Goal: Task Accomplishment & Management: Manage account settings

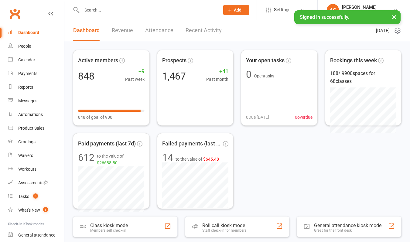
click at [243, 8] on button "Add" at bounding box center [236, 10] width 26 height 10
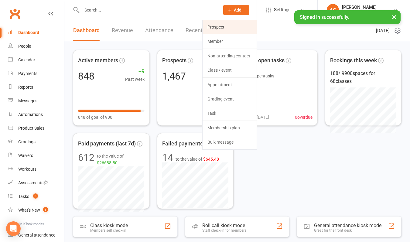
click at [224, 27] on link "Prospect" at bounding box center [230, 27] width 54 height 14
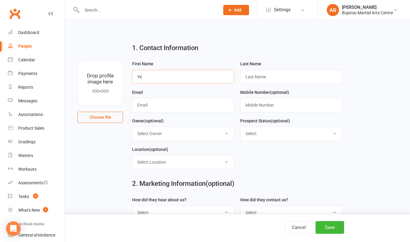
type input "Ye"
type input "Men"
paste input "[EMAIL_ADDRESS][DOMAIN_NAME]"
type input "[EMAIL_ADDRESS][DOMAIN_NAME]"
paste input "0451566165"
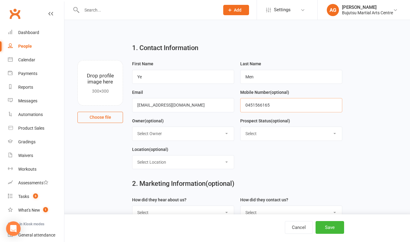
type input "0451566165"
select select "Information Package Sent"
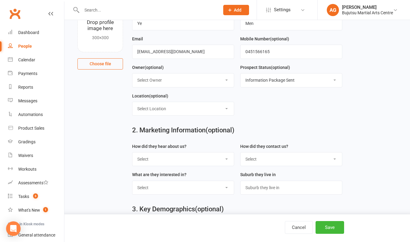
scroll to position [62, 0]
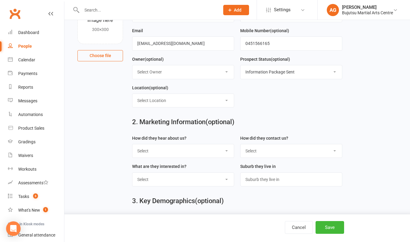
select select "Email"
select select "Muay Thai"
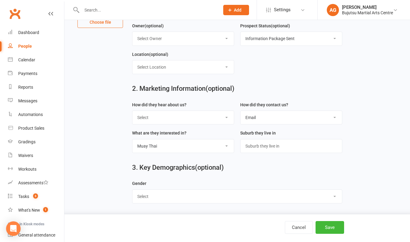
scroll to position [99, 0]
click at [328, 227] on button "Save" at bounding box center [329, 227] width 29 height 13
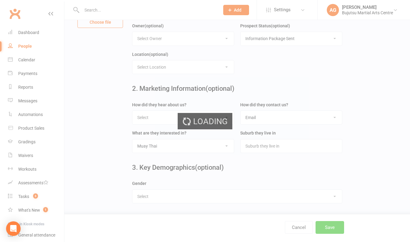
scroll to position [0, 0]
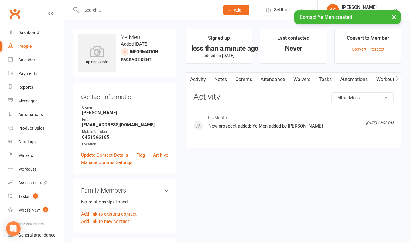
click at [248, 79] on link "Comms" at bounding box center [243, 80] width 25 height 14
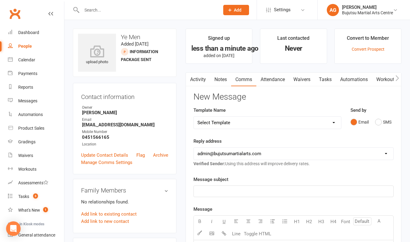
select select "26"
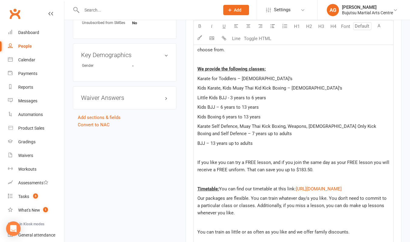
scroll to position [312, 0]
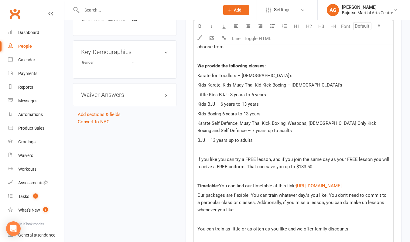
click at [226, 174] on p at bounding box center [293, 175] width 192 height 7
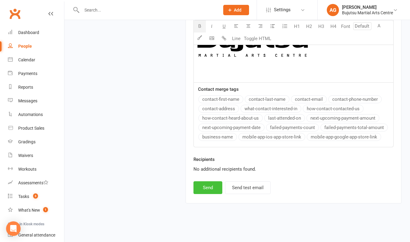
scroll to position [847, 0]
click at [208, 184] on button "Send" at bounding box center [207, 187] width 29 height 13
select select
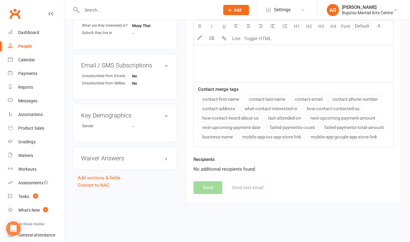
scroll to position [254, 0]
click at [101, 11] on input "text" at bounding box center [147, 10] width 135 height 9
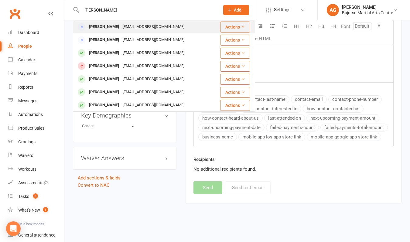
type input "[PERSON_NAME]"
click at [101, 28] on div "[PERSON_NAME]" at bounding box center [104, 26] width 34 height 9
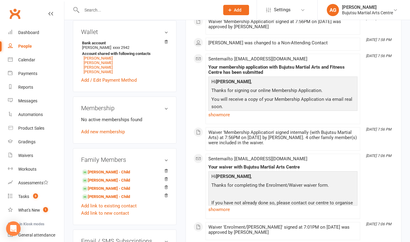
scroll to position [183, 0]
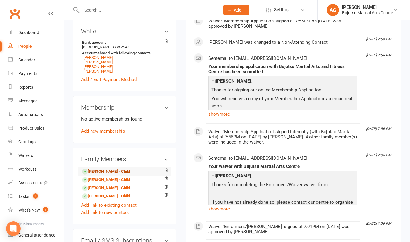
click at [107, 172] on link "[PERSON_NAME] - Child" at bounding box center [106, 172] width 48 height 6
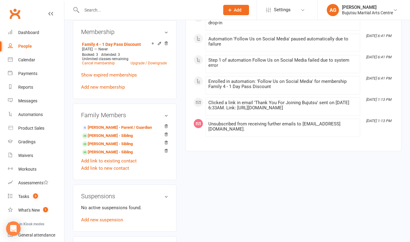
scroll to position [451, 0]
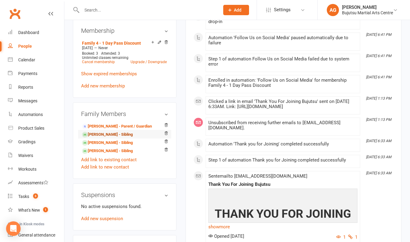
click at [107, 133] on link "[PERSON_NAME] - Sibling" at bounding box center [107, 134] width 51 height 6
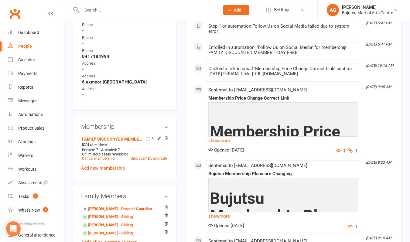
scroll to position [357, 0]
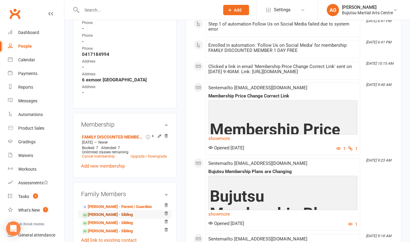
click at [100, 212] on link "[PERSON_NAME] - Sibling" at bounding box center [107, 215] width 51 height 6
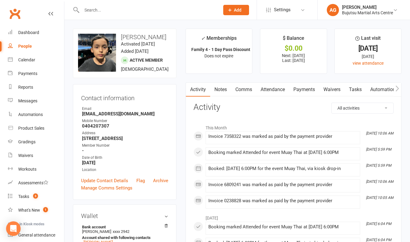
click at [397, 89] on icon "button" at bounding box center [397, 88] width 3 height 6
click at [397, 88] on icon "button" at bounding box center [397, 88] width 4 height 6
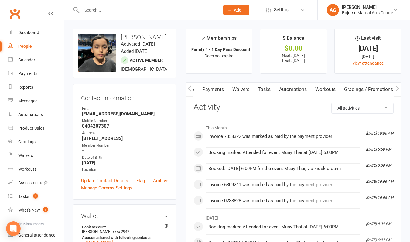
scroll to position [0, 162]
click at [350, 89] on link "Mobile App" at bounding box center [345, 90] width 33 height 14
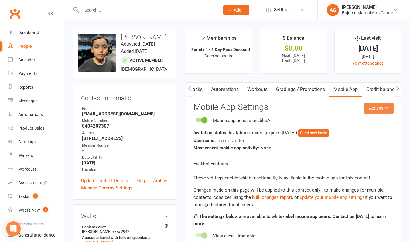
click at [376, 108] on button "Actions" at bounding box center [379, 108] width 30 height 11
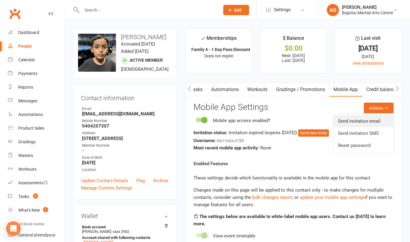
click at [365, 121] on link "Send invitation email" at bounding box center [363, 121] width 60 height 12
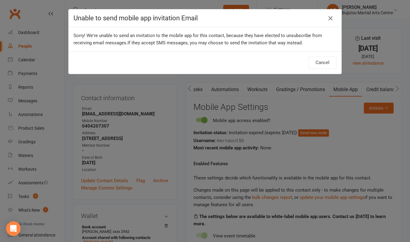
click at [332, 18] on icon "button" at bounding box center [330, 18] width 7 height 7
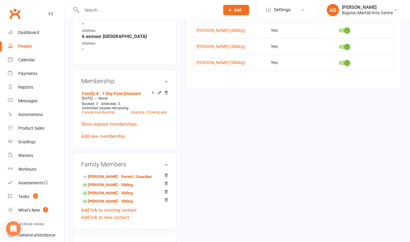
scroll to position [401, 0]
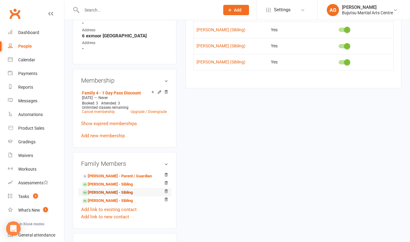
click at [115, 191] on link "[PERSON_NAME] - Sibling" at bounding box center [107, 192] width 51 height 6
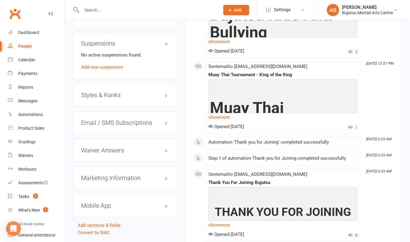
scroll to position [595, 0]
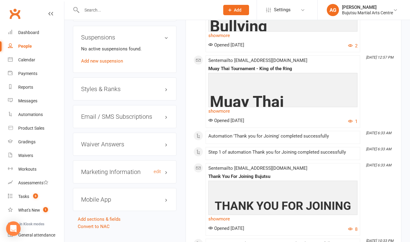
click at [120, 172] on h3 "Marketing Information edit" at bounding box center [124, 172] width 87 height 7
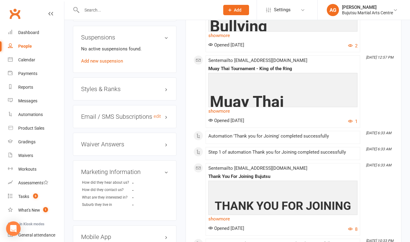
click at [127, 115] on h3 "Email / SMS Subscriptions edit" at bounding box center [124, 116] width 87 height 7
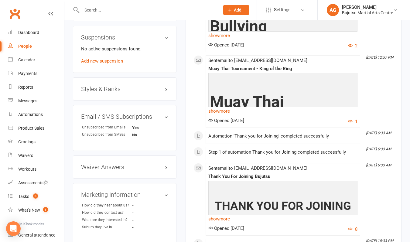
click at [104, 8] on input "text" at bounding box center [147, 10] width 135 height 9
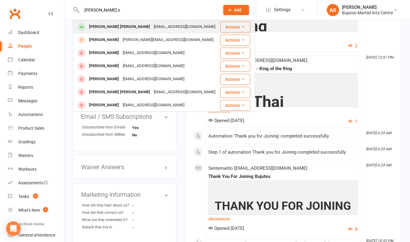
type input "[PERSON_NAME] s"
click at [99, 26] on div "[PERSON_NAME] [PERSON_NAME]" at bounding box center [119, 26] width 65 height 9
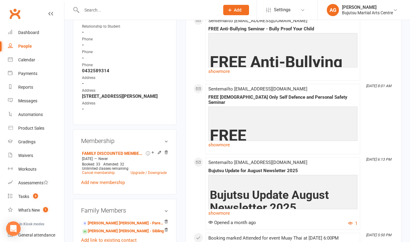
scroll to position [380, 0]
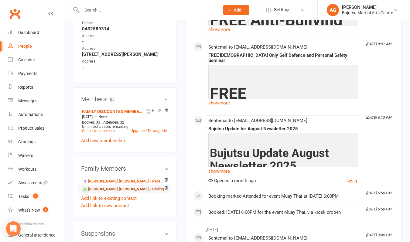
click at [110, 192] on link "[PERSON_NAME] [PERSON_NAME] - Sibling" at bounding box center [123, 189] width 82 height 6
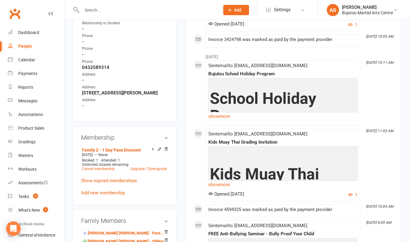
scroll to position [346, 0]
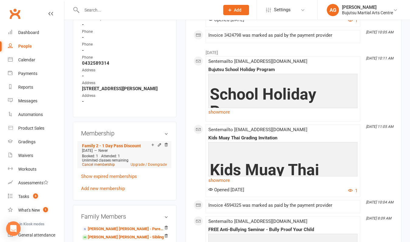
click at [101, 167] on link "Cancel membership" at bounding box center [98, 164] width 33 height 4
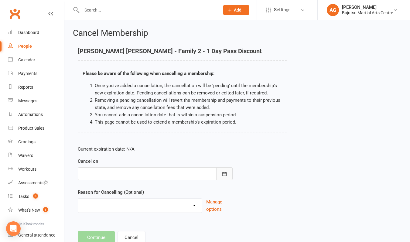
click at [223, 172] on icon "button" at bounding box center [224, 174] width 5 height 4
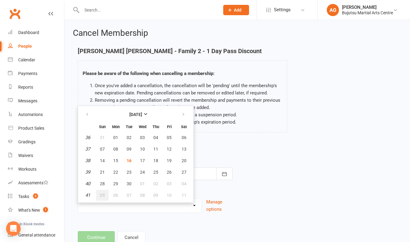
click at [101, 197] on span "05" at bounding box center [102, 195] width 5 height 5
type input "[DATE]"
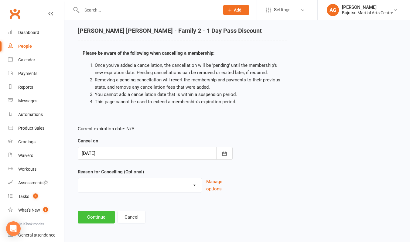
scroll to position [25, 0]
click at [98, 213] on button "Continue" at bounding box center [96, 217] width 37 height 13
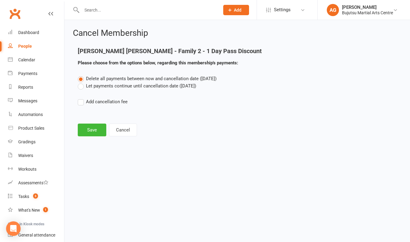
scroll to position [0, 0]
click at [79, 87] on label "Let payments continue until cancellation date ([DATE])" at bounding box center [137, 85] width 118 height 7
click at [79, 82] on input "Let payments continue until cancellation date ([DATE])" at bounding box center [80, 82] width 4 height 0
click at [84, 128] on button "Save" at bounding box center [92, 130] width 29 height 13
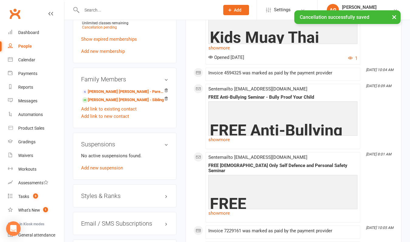
scroll to position [493, 0]
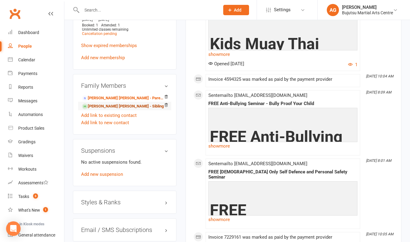
click at [100, 110] on link "[PERSON_NAME] [PERSON_NAME] - Sibling" at bounding box center [123, 106] width 82 height 6
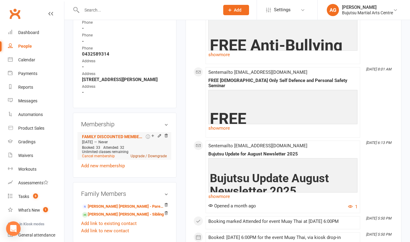
scroll to position [359, 0]
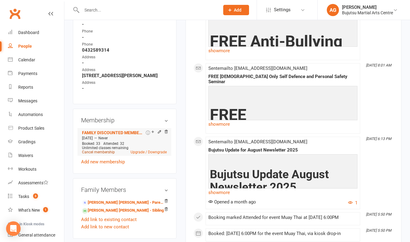
click at [103, 154] on link "Cancel membership" at bounding box center [98, 152] width 33 height 4
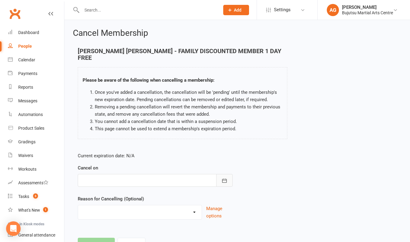
click at [223, 179] on button "button" at bounding box center [224, 180] width 16 height 13
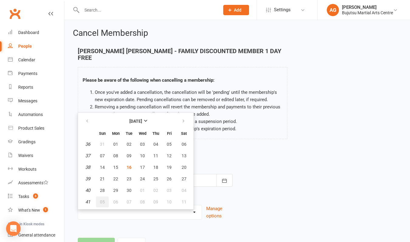
click at [102, 199] on span "05" at bounding box center [102, 201] width 5 height 5
type input "[DATE]"
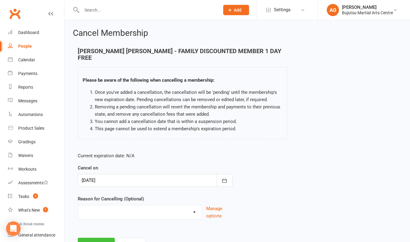
click at [93, 238] on button "Continue" at bounding box center [96, 244] width 37 height 13
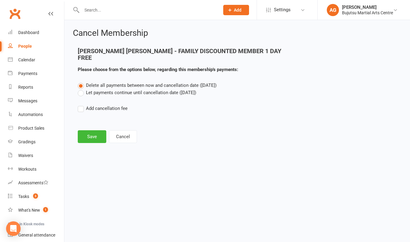
click at [80, 89] on label "Let payments continue until cancellation date ([DATE])" at bounding box center [137, 92] width 118 height 7
click at [80, 89] on input "Let payments continue until cancellation date ([DATE])" at bounding box center [80, 89] width 4 height 0
click at [85, 130] on button "Save" at bounding box center [92, 136] width 29 height 13
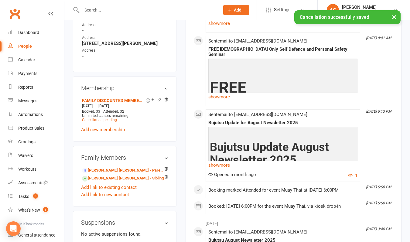
scroll to position [407, 0]
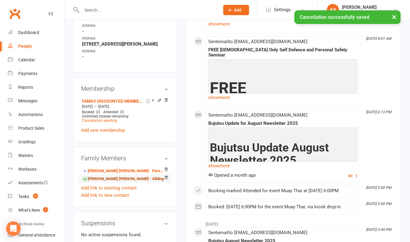
click at [114, 182] on link "[PERSON_NAME] [PERSON_NAME] - Sibling" at bounding box center [123, 179] width 82 height 6
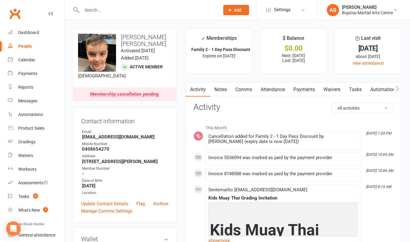
click at [307, 88] on link "Payments" at bounding box center [304, 90] width 30 height 14
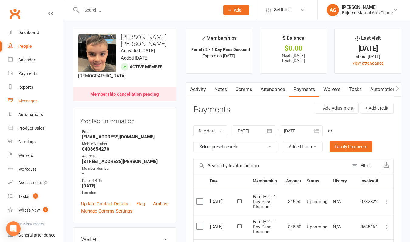
click at [29, 102] on div "Messages" at bounding box center [27, 100] width 19 height 5
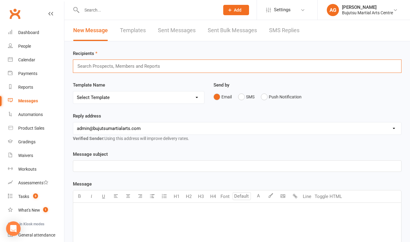
click at [117, 66] on input "text" at bounding box center [121, 66] width 89 height 8
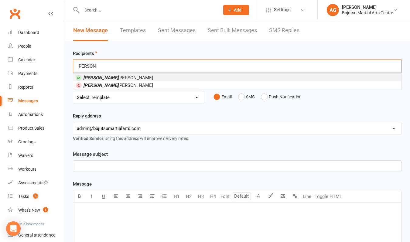
type input "[PERSON_NAME]"
click at [107, 77] on span "[PERSON_NAME] [PERSON_NAME]" at bounding box center [118, 77] width 70 height 5
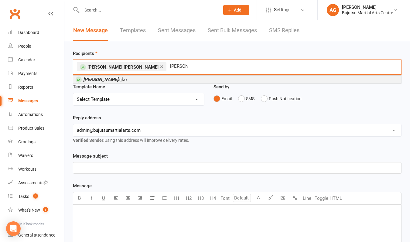
type input "[PERSON_NAME]"
click at [107, 79] on span "[PERSON_NAME]" at bounding box center [105, 79] width 44 height 5
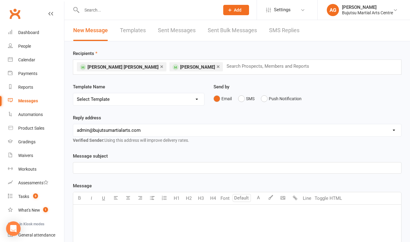
select select "30"
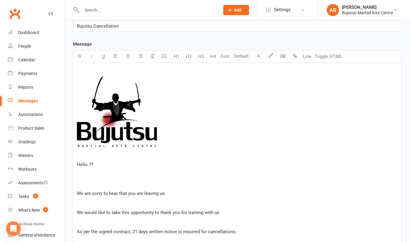
scroll to position [148, 0]
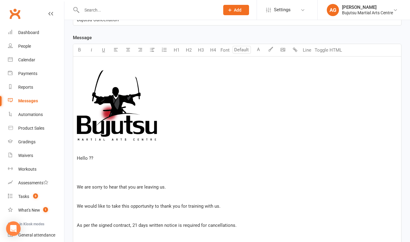
click at [96, 159] on p "Hello ??" at bounding box center [237, 158] width 321 height 7
drag, startPoint x: 135, startPoint y: 188, endPoint x: 128, endPoint y: 188, distance: 6.7
click at [128, 188] on span "We are sorry to hear that you are leaving us." at bounding box center [121, 186] width 89 height 5
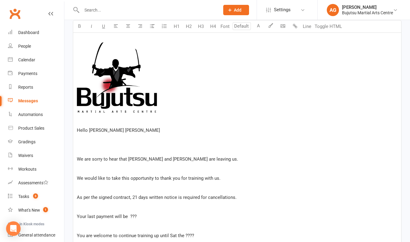
scroll to position [178, 0]
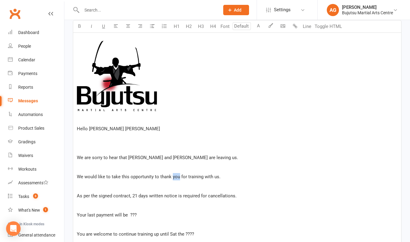
drag, startPoint x: 178, startPoint y: 176, endPoint x: 171, endPoint y: 177, distance: 6.7
click at [171, 177] on span "We would like to take this opportunity to thank you for training with us." at bounding box center [149, 176] width 144 height 5
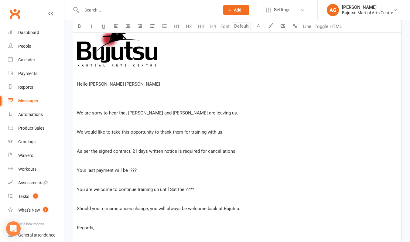
scroll to position [224, 0]
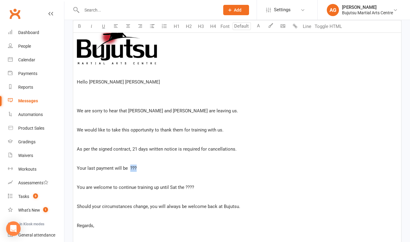
drag, startPoint x: 137, startPoint y: 168, endPoint x: 129, endPoint y: 168, distance: 7.6
click at [129, 168] on p "Your last payment will be ???" at bounding box center [237, 168] width 321 height 7
drag, startPoint x: 84, startPoint y: 188, endPoint x: 77, endPoint y: 188, distance: 7.0
click at [77, 188] on span "You are welcome to continue training up until Sat the ????" at bounding box center [135, 187] width 117 height 5
drag, startPoint x: 195, startPoint y: 186, endPoint x: 186, endPoint y: 186, distance: 8.8
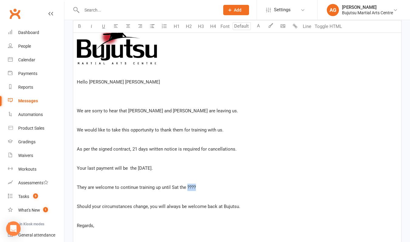
click at [186, 186] on p "They are welcome to continue training up until Sat the ????" at bounding box center [237, 187] width 321 height 7
drag, startPoint x: 157, startPoint y: 206, endPoint x: 150, endPoint y: 207, distance: 6.4
click at [150, 207] on span "Should your circumstances change, you will always be welcome back at Bujutsu." at bounding box center [158, 206] width 163 height 5
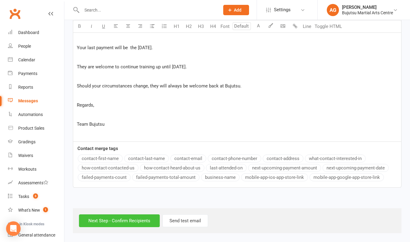
scroll to position [350, 0]
click at [138, 214] on input "Next Step - Confirm Recipients" at bounding box center [119, 220] width 81 height 13
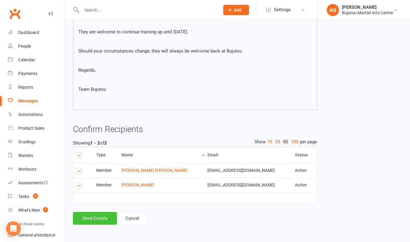
scroll to position [267, 0]
click at [100, 214] on button "Send Emails" at bounding box center [95, 218] width 44 height 13
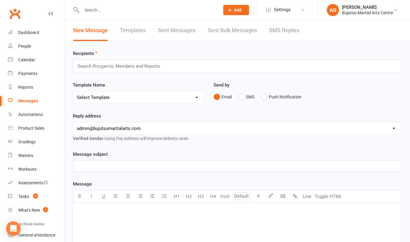
click at [89, 9] on input "text" at bounding box center [147, 10] width 135 height 9
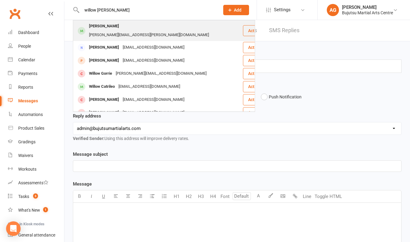
type input "willow [PERSON_NAME]"
click at [91, 24] on div "[PERSON_NAME]" at bounding box center [104, 26] width 34 height 9
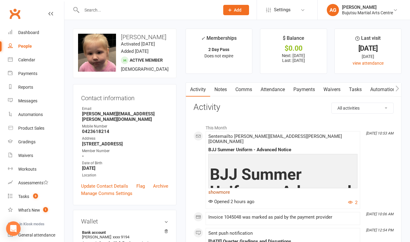
click at [226, 188] on link "show more" at bounding box center [282, 192] width 149 height 9
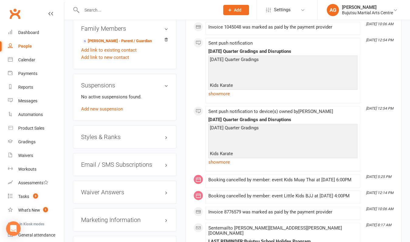
scroll to position [532, 0]
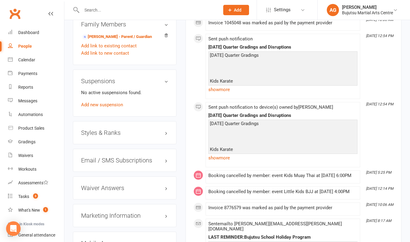
click at [109, 135] on h3 "Styles & Ranks" at bounding box center [124, 132] width 87 height 7
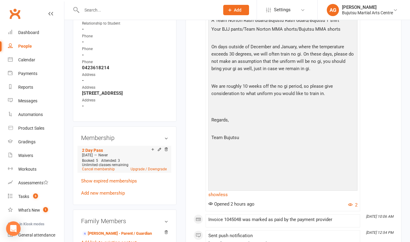
scroll to position [335, 0]
click at [116, 182] on link "Show expired memberships" at bounding box center [109, 180] width 56 height 5
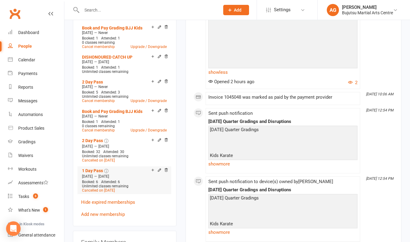
scroll to position [458, 0]
click at [119, 202] on link "Hide expired memberships" at bounding box center [108, 201] width 54 height 5
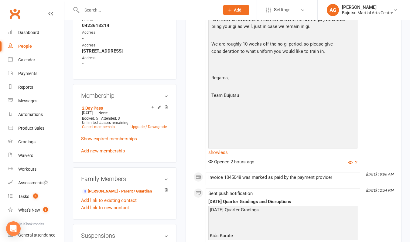
scroll to position [377, 0]
click at [101, 128] on link "Cancel membership" at bounding box center [98, 127] width 33 height 4
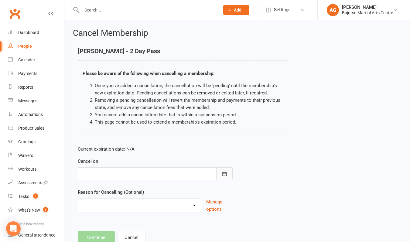
click at [222, 173] on icon "button" at bounding box center [224, 174] width 6 height 6
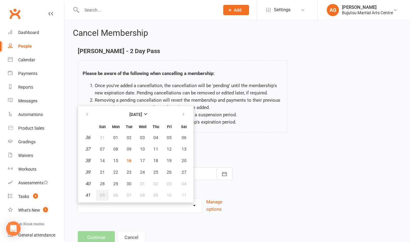
click at [103, 196] on span "05" at bounding box center [102, 195] width 5 height 5
type input "[DATE]"
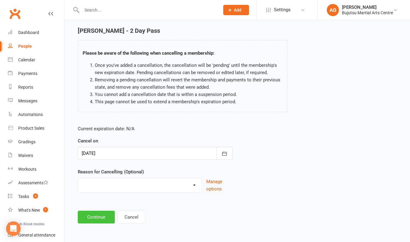
scroll to position [25, 0]
click at [98, 213] on button "Continue" at bounding box center [96, 217] width 37 height 13
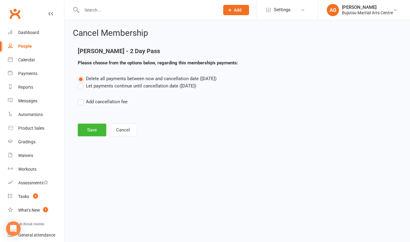
click at [89, 86] on label "Let payments continue until cancellation date ([DATE])" at bounding box center [137, 85] width 118 height 7
click at [82, 82] on input "Let payments continue until cancellation date ([DATE])" at bounding box center [80, 82] width 4 height 0
click at [88, 130] on button "Save" at bounding box center [92, 130] width 29 height 13
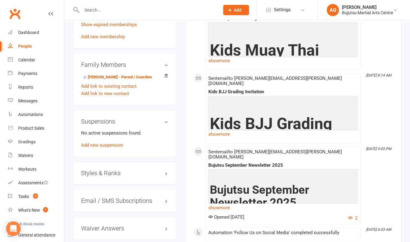
scroll to position [516, 0]
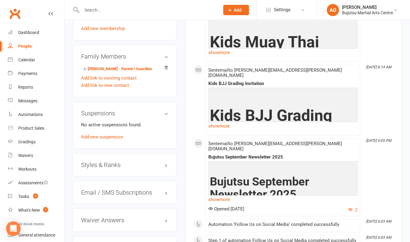
click at [88, 166] on h3 "Styles & Ranks" at bounding box center [124, 165] width 87 height 7
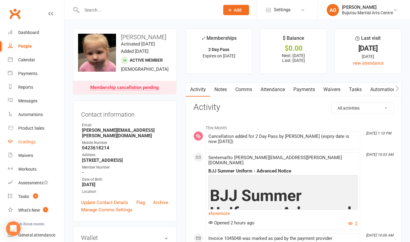
scroll to position [9, 0]
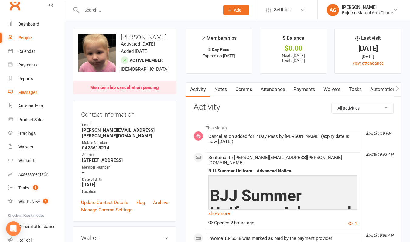
click at [29, 90] on div "Messages" at bounding box center [27, 92] width 19 height 5
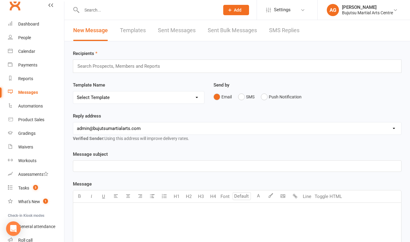
click at [120, 68] on input "text" at bounding box center [121, 66] width 89 height 8
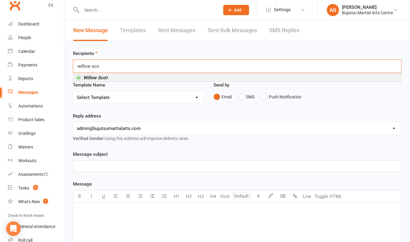
type input "[PERSON_NAME]"
drag, startPoint x: 120, startPoint y: 68, endPoint x: 114, endPoint y: 79, distance: 12.7
click at [114, 79] on li "Willow Sco tt" at bounding box center [237, 78] width 328 height 8
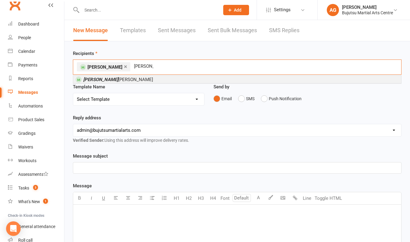
type input "[PERSON_NAME]"
click at [108, 80] on span "[PERSON_NAME]" at bounding box center [118, 79] width 70 height 5
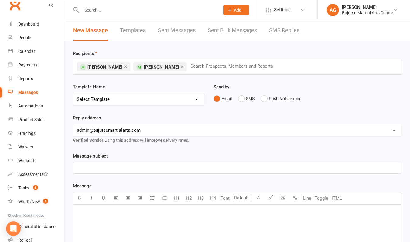
select select "30"
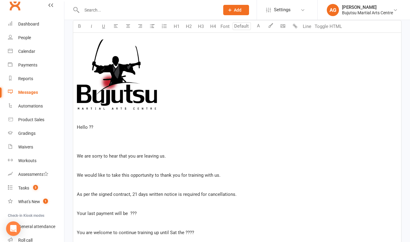
scroll to position [192, 0]
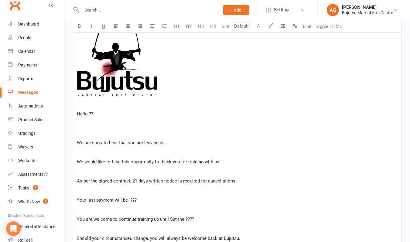
click at [99, 114] on p "Hello ??" at bounding box center [237, 113] width 321 height 7
drag, startPoint x: 142, startPoint y: 143, endPoint x: 128, endPoint y: 143, distance: 14.6
click at [128, 143] on span "We are sorry to hear that you are leaving us." at bounding box center [121, 142] width 89 height 5
click at [178, 163] on span "We would like to take this opportunity to thank you for training with us." at bounding box center [149, 161] width 144 height 5
drag, startPoint x: 138, startPoint y: 200, endPoint x: 129, endPoint y: 200, distance: 8.8
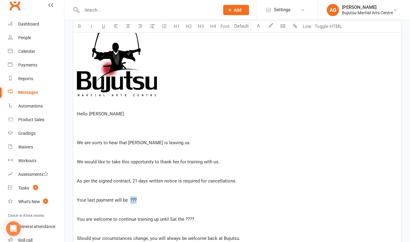
click at [129, 200] on p "Your last payment will be ???" at bounding box center [237, 199] width 321 height 7
drag, startPoint x: 91, startPoint y: 219, endPoint x: 77, endPoint y: 219, distance: 14.3
click at [77, 219] on span "You are welcome to continue training up until Sat the ????" at bounding box center [135, 218] width 117 height 5
click at [190, 219] on p "She is welcome to continue training up until Sat the ????" at bounding box center [237, 219] width 321 height 7
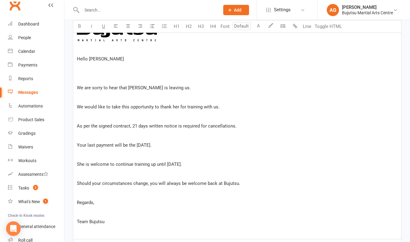
scroll to position [251, 0]
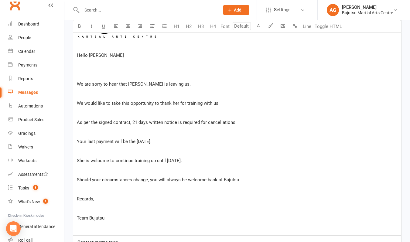
click at [156, 180] on span "Should your circumstances change, you will always be welcome back at Bujutsu." at bounding box center [158, 179] width 163 height 5
click at [248, 179] on p "Should your circumstances change, she will always be welcome back at Bujutsu." at bounding box center [237, 179] width 321 height 7
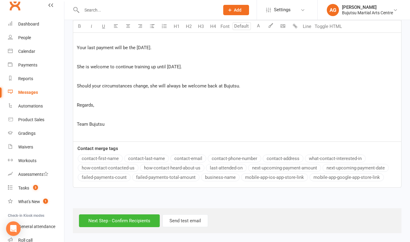
scroll to position [350, 0]
click at [129, 216] on input "Next Step - Confirm Recipients" at bounding box center [119, 220] width 81 height 13
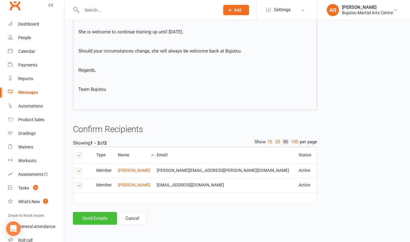
scroll to position [267, 0]
click at [97, 212] on button "Send Emails" at bounding box center [95, 218] width 44 height 13
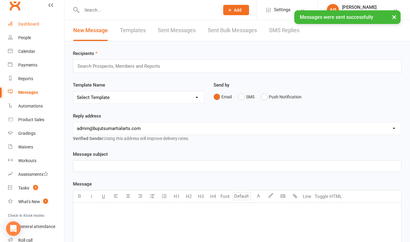
click at [33, 22] on div "Dashboard" at bounding box center [28, 24] width 21 height 5
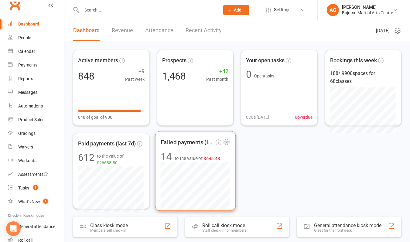
click at [209, 158] on span "$645.48" at bounding box center [211, 158] width 17 height 5
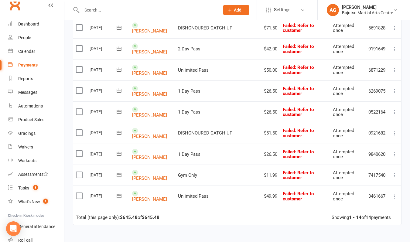
scroll to position [216, 0]
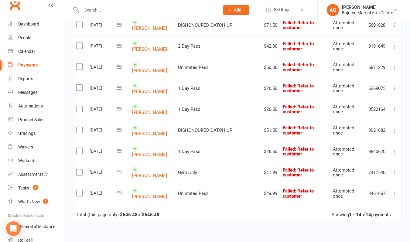
click at [395, 169] on icon at bounding box center [395, 172] width 6 height 6
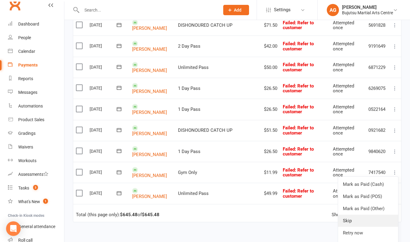
click at [361, 215] on link "Skip" at bounding box center [368, 221] width 60 height 12
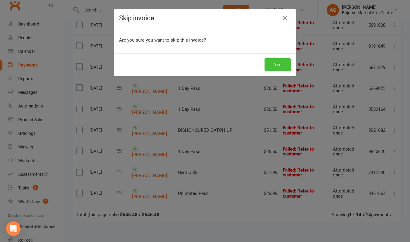
click at [278, 64] on button "Yes" at bounding box center [277, 64] width 26 height 13
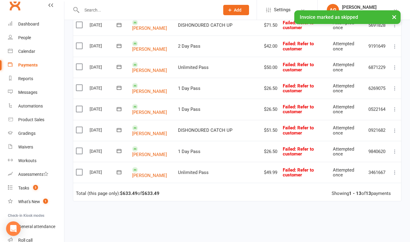
click at [395, 169] on icon at bounding box center [395, 172] width 6 height 6
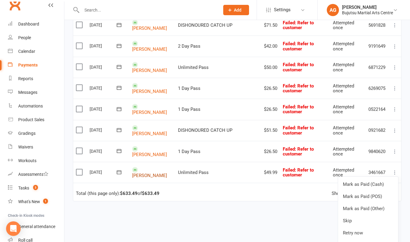
click at [154, 173] on link "[PERSON_NAME]" at bounding box center [149, 175] width 35 height 5
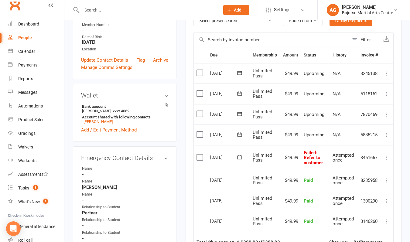
scroll to position [128, 0]
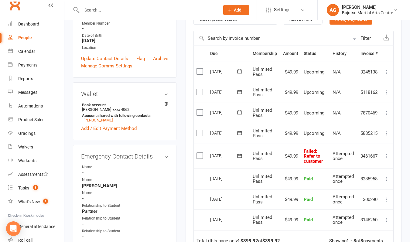
click at [387, 153] on icon at bounding box center [387, 156] width 6 height 6
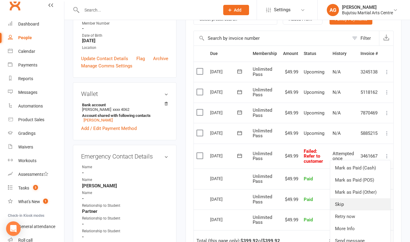
click at [349, 203] on link "Skip" at bounding box center [360, 204] width 60 height 12
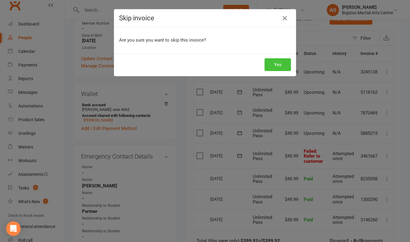
click at [280, 64] on button "Yes" at bounding box center [277, 64] width 26 height 13
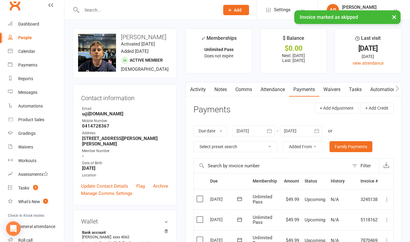
scroll to position [0, 0]
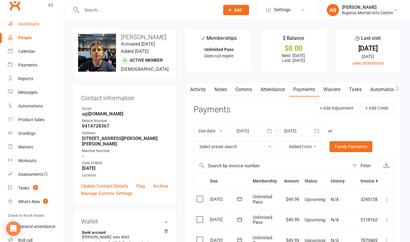
click at [31, 23] on div "Dashboard" at bounding box center [28, 24] width 21 height 5
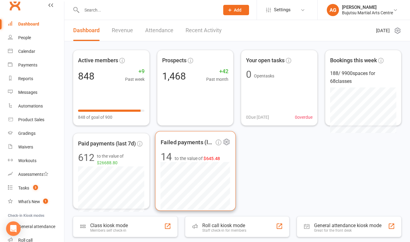
click at [209, 158] on span "$645.48" at bounding box center [211, 158] width 17 height 5
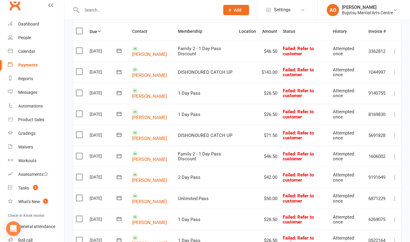
scroll to position [84, 0]
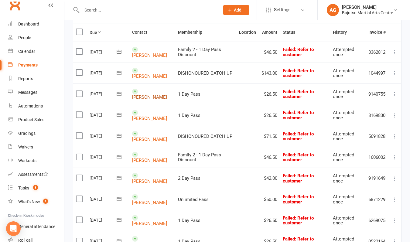
click at [149, 94] on link "[PERSON_NAME]" at bounding box center [149, 96] width 35 height 5
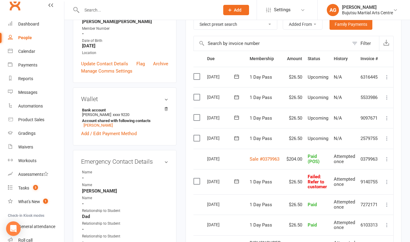
scroll to position [0, 4]
click at [387, 180] on icon at bounding box center [387, 182] width 6 height 6
click at [345, 227] on link "Skip" at bounding box center [360, 230] width 60 height 12
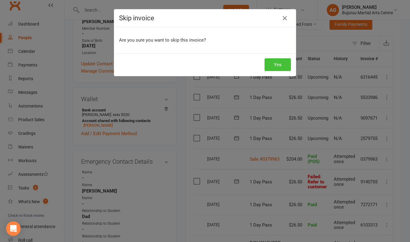
click at [275, 63] on button "Yes" at bounding box center [277, 64] width 26 height 13
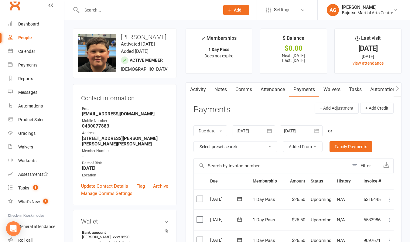
scroll to position [0, 0]
click at [29, 23] on div "Dashboard" at bounding box center [28, 24] width 21 height 5
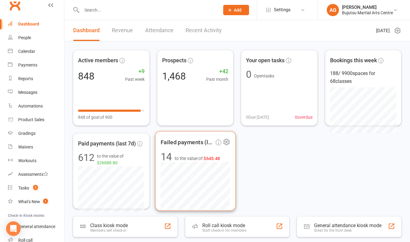
click at [212, 159] on span "$645.48" at bounding box center [211, 158] width 17 height 5
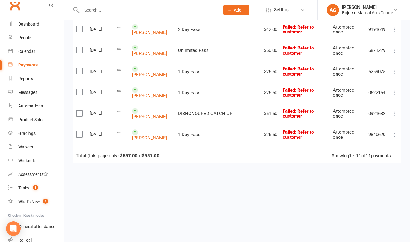
scroll to position [213, 0]
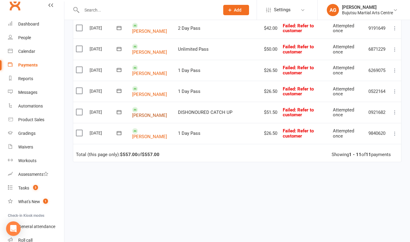
click at [156, 113] on link "[PERSON_NAME]" at bounding box center [149, 115] width 35 height 5
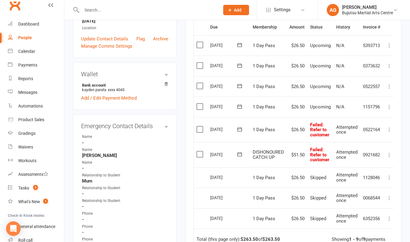
scroll to position [159, 0]
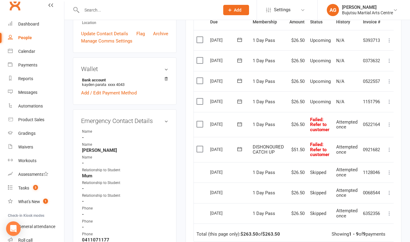
click at [390, 148] on icon at bounding box center [389, 150] width 6 height 6
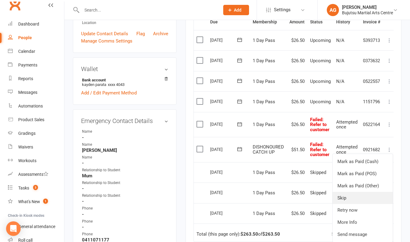
click at [352, 196] on link "Skip" at bounding box center [362, 198] width 60 height 12
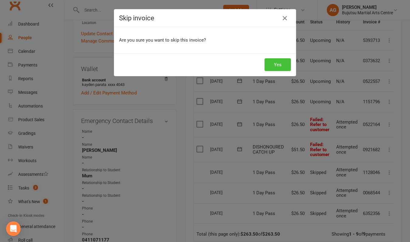
click at [284, 68] on button "Yes" at bounding box center [277, 64] width 26 height 13
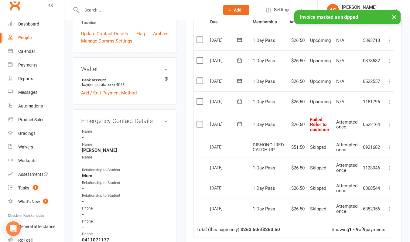
click at [391, 123] on icon at bounding box center [389, 124] width 6 height 6
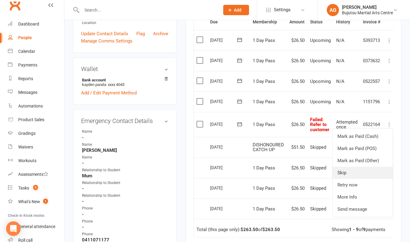
click at [346, 171] on link "Skip" at bounding box center [362, 173] width 60 height 12
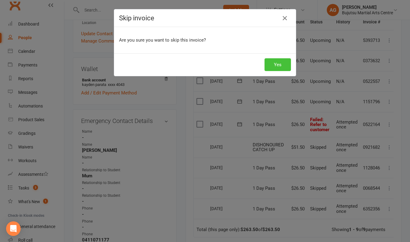
click at [276, 60] on button "Yes" at bounding box center [277, 64] width 26 height 13
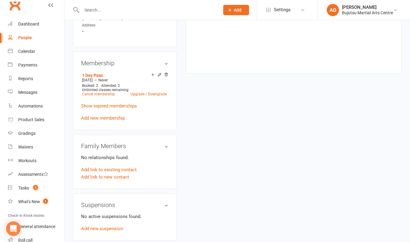
scroll to position [406, 0]
click at [100, 121] on link "Add new membership" at bounding box center [103, 118] width 44 height 5
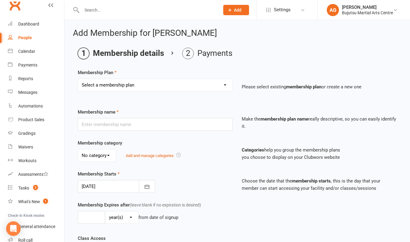
select select "25"
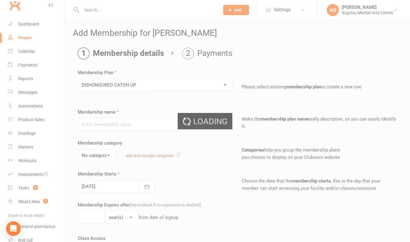
type input "DISHONOURED CATCH UP"
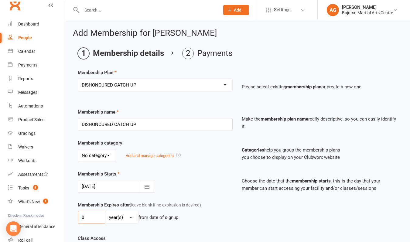
click at [91, 217] on input "0" at bounding box center [91, 217] width 27 height 13
type input "01"
select select "1"
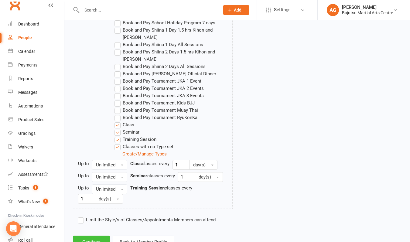
scroll to position [560, 0]
click at [96, 236] on button "Continue" at bounding box center [91, 242] width 37 height 13
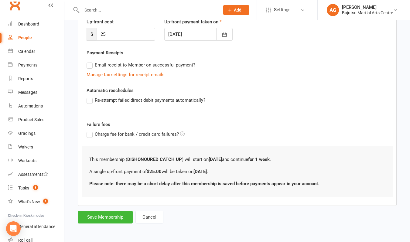
scroll to position [0, 0]
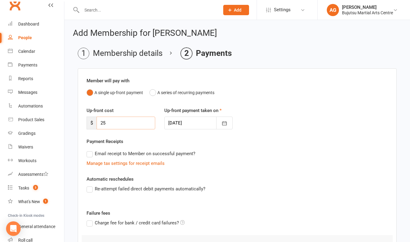
drag, startPoint x: 107, startPoint y: 124, endPoint x: 94, endPoint y: 123, distance: 12.8
click at [94, 123] on div "$ 25" at bounding box center [121, 123] width 69 height 13
type input "103"
click at [167, 123] on div at bounding box center [198, 123] width 69 height 13
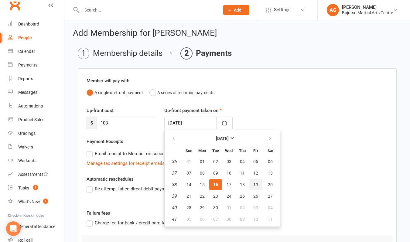
click at [255, 184] on span "19" at bounding box center [255, 184] width 5 height 5
type input "[DATE]"
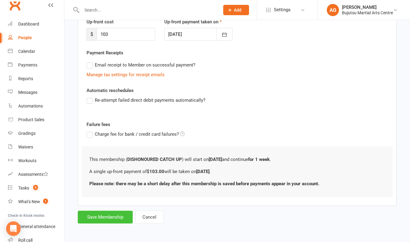
scroll to position [94, 0]
click at [116, 211] on button "Save Membership" at bounding box center [105, 217] width 55 height 13
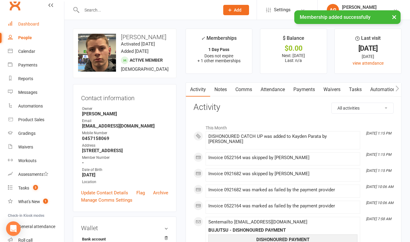
click at [30, 25] on div "Dashboard" at bounding box center [28, 24] width 21 height 5
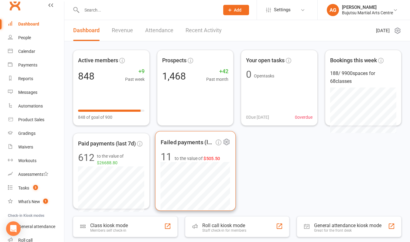
click at [215, 158] on span "$505.50" at bounding box center [211, 158] width 17 height 5
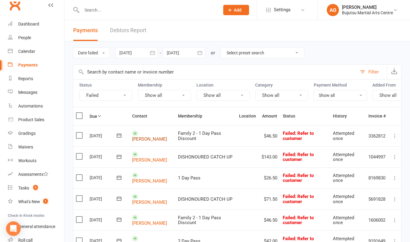
click at [150, 136] on link "[PERSON_NAME]" at bounding box center [149, 138] width 35 height 5
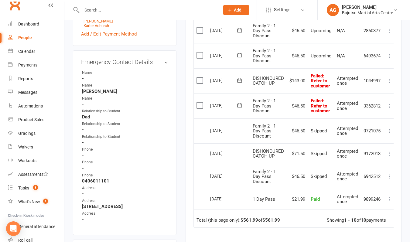
scroll to position [217, 0]
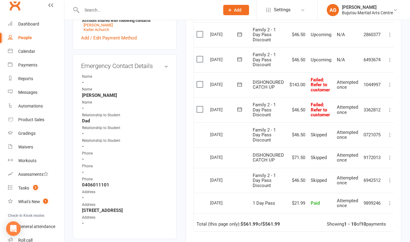
click at [392, 107] on icon at bounding box center [390, 110] width 6 height 6
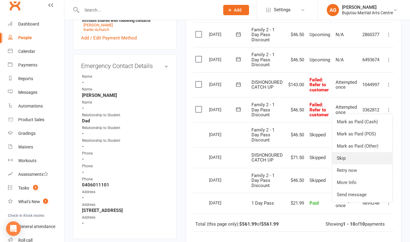
click at [346, 152] on link "Skip" at bounding box center [362, 158] width 60 height 12
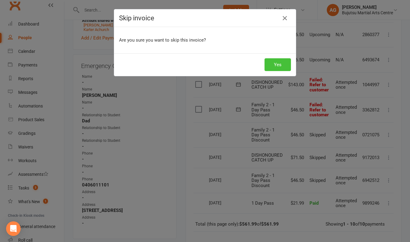
click at [281, 64] on button "Yes" at bounding box center [277, 64] width 26 height 13
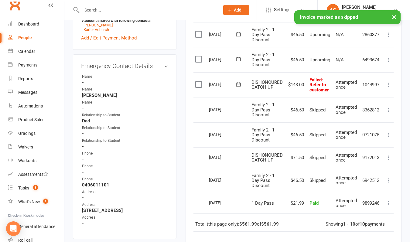
click at [390, 82] on icon at bounding box center [389, 85] width 6 height 6
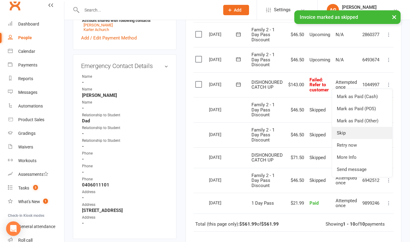
click at [345, 131] on link "Skip" at bounding box center [362, 133] width 60 height 12
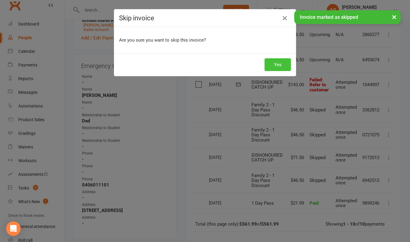
click at [277, 65] on button "Yes" at bounding box center [277, 64] width 26 height 13
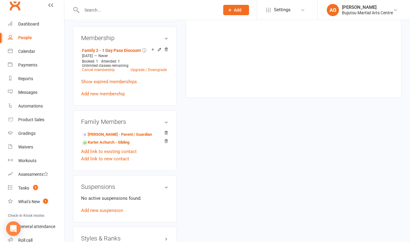
scroll to position [432, 0]
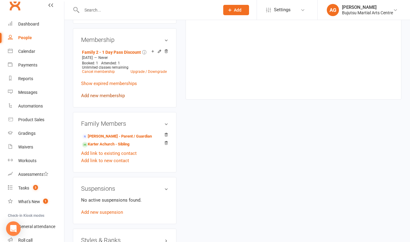
click at [100, 98] on link "Add new membership" at bounding box center [103, 95] width 44 height 5
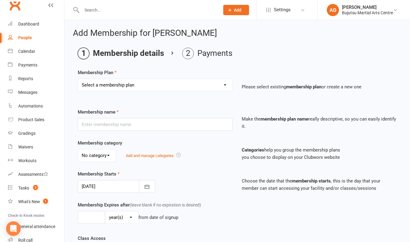
select select "25"
type input "DISHONOURED CATCH UP"
click at [94, 219] on input "0" at bounding box center [91, 217] width 27 height 13
type input "01"
select select "1"
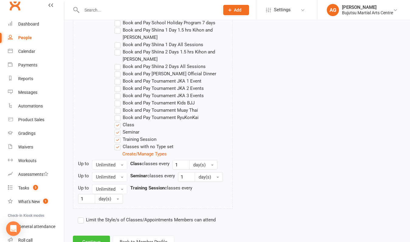
scroll to position [560, 0]
click at [94, 236] on button "Continue" at bounding box center [91, 242] width 37 height 13
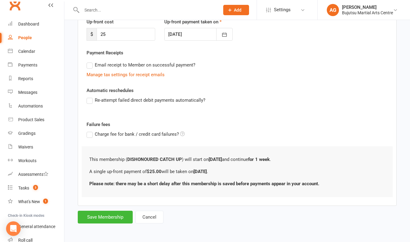
scroll to position [0, 0]
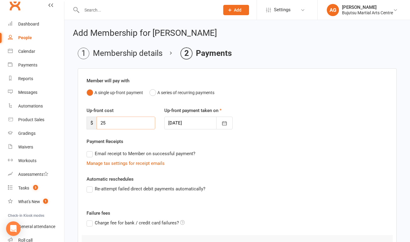
drag, startPoint x: 110, startPoint y: 124, endPoint x: 96, endPoint y: 124, distance: 13.4
click at [96, 124] on div "$ 25" at bounding box center [121, 123] width 69 height 13
type input "214.5"
click at [177, 121] on div at bounding box center [198, 123] width 69 height 13
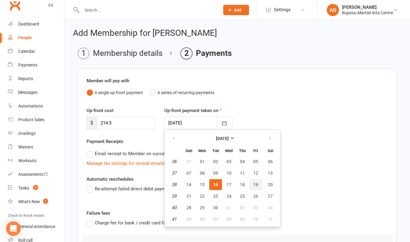
click at [256, 185] on span "19" at bounding box center [255, 184] width 5 height 5
type input "[DATE]"
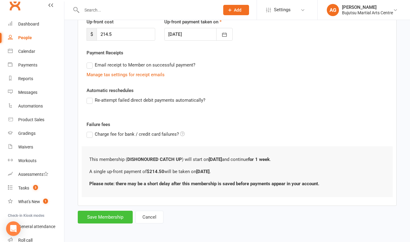
scroll to position [94, 0]
click at [116, 212] on button "Save Membership" at bounding box center [105, 217] width 55 height 13
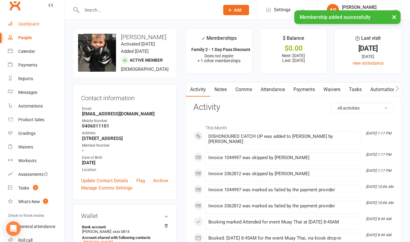
click at [30, 23] on div "Dashboard" at bounding box center [28, 24] width 21 height 5
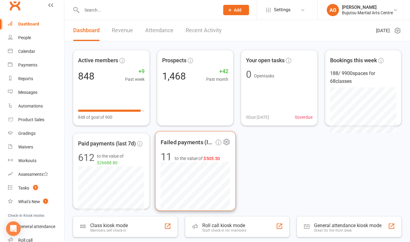
click at [213, 158] on span "$505.50" at bounding box center [211, 158] width 17 height 5
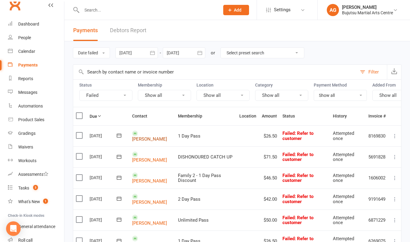
click at [158, 136] on link "[PERSON_NAME]" at bounding box center [149, 138] width 35 height 5
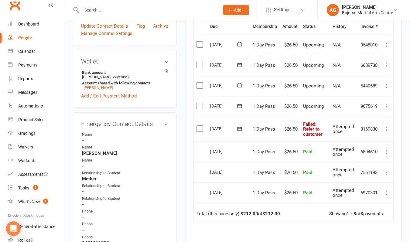
scroll to position [155, 0]
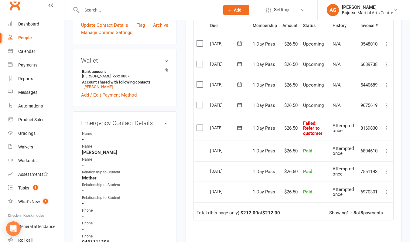
click at [387, 126] on icon at bounding box center [387, 128] width 6 height 6
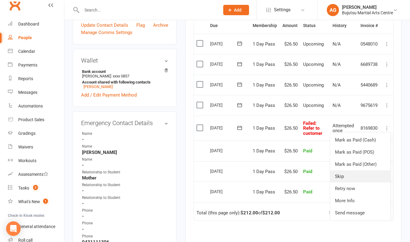
click at [345, 175] on link "Skip" at bounding box center [360, 176] width 60 height 12
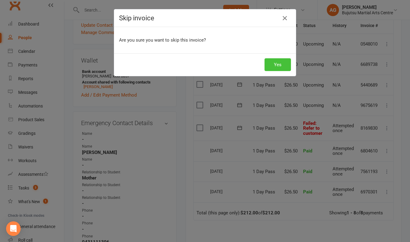
click at [276, 66] on button "Yes" at bounding box center [277, 64] width 26 height 13
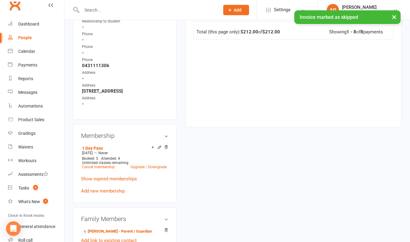
scroll to position [332, 0]
click at [99, 190] on link "Add new membership" at bounding box center [103, 190] width 44 height 5
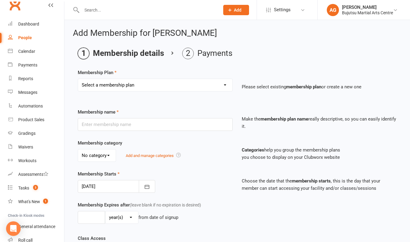
select select "25"
type input "DISHONOURED CATCH UP"
click at [91, 218] on input "0" at bounding box center [91, 217] width 27 height 13
type input "01"
select select "1"
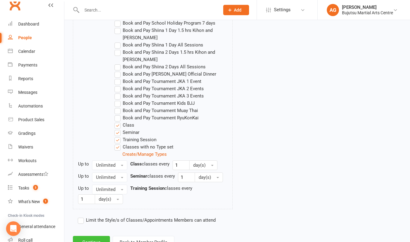
scroll to position [560, 0]
click at [97, 236] on button "Continue" at bounding box center [91, 242] width 37 height 13
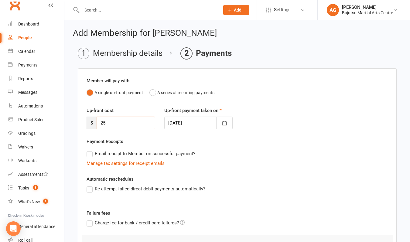
drag, startPoint x: 118, startPoint y: 121, endPoint x: 90, endPoint y: 121, distance: 28.2
click at [90, 121] on div "$ 25" at bounding box center [121, 123] width 69 height 13
type input "51.50"
click at [181, 121] on div at bounding box center [198, 123] width 69 height 13
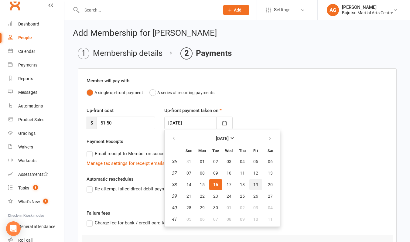
click at [256, 184] on span "19" at bounding box center [255, 184] width 5 height 5
type input "[DATE]"
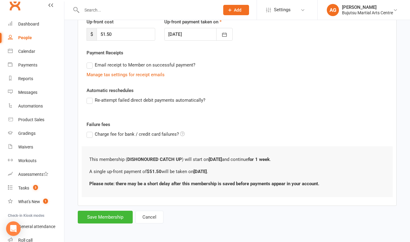
scroll to position [94, 0]
click at [112, 211] on button "Save Membership" at bounding box center [105, 217] width 55 height 13
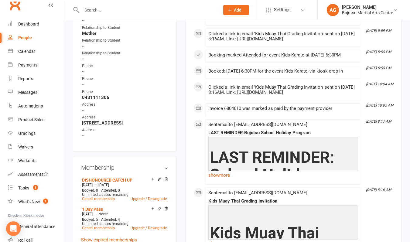
scroll to position [300, 0]
click at [26, 26] on div "Dashboard" at bounding box center [28, 24] width 21 height 5
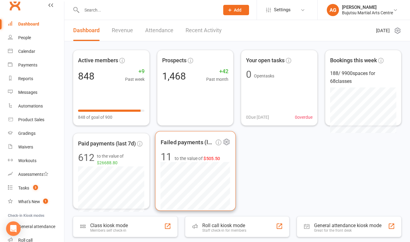
click at [212, 158] on span "$505.50" at bounding box center [211, 158] width 17 height 5
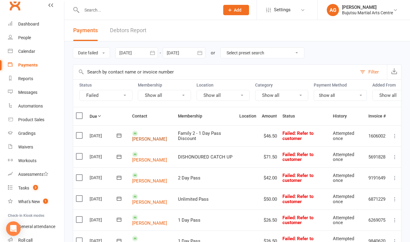
click at [156, 136] on link "[PERSON_NAME]" at bounding box center [149, 138] width 35 height 5
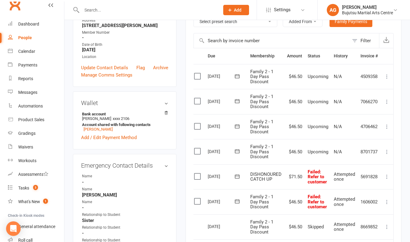
scroll to position [0, 3]
click at [389, 174] on icon at bounding box center [387, 177] width 6 height 6
click at [349, 221] on link "Skip" at bounding box center [360, 225] width 60 height 12
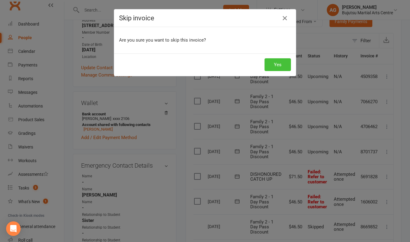
click at [278, 66] on button "Yes" at bounding box center [277, 64] width 26 height 13
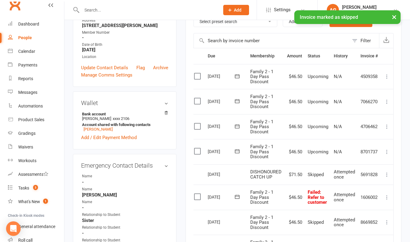
click at [388, 194] on icon at bounding box center [387, 197] width 6 height 6
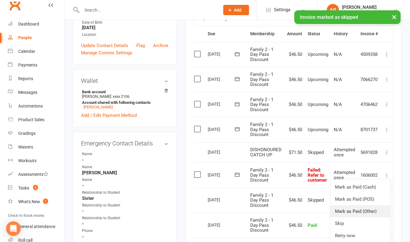
scroll to position [148, 0]
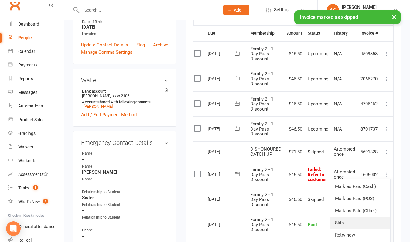
click at [345, 220] on link "Skip" at bounding box center [360, 223] width 60 height 12
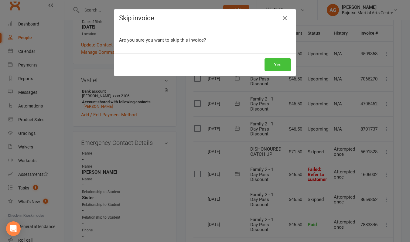
click at [274, 67] on button "Yes" at bounding box center [277, 64] width 26 height 13
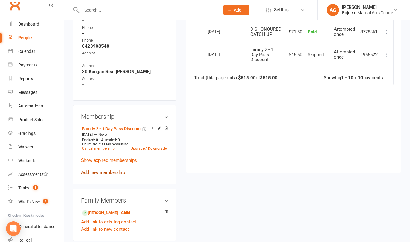
scroll to position [365, 0]
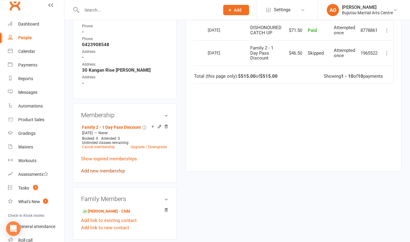
click at [103, 174] on link "Add new membership" at bounding box center [103, 170] width 44 height 5
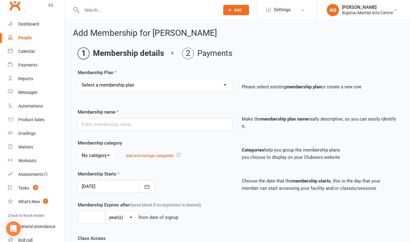
select select "25"
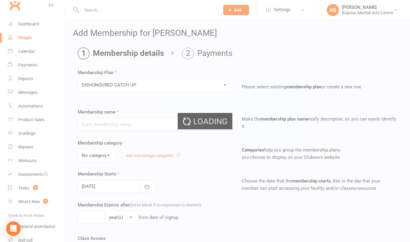
type input "DISHONOURED CATCH UP"
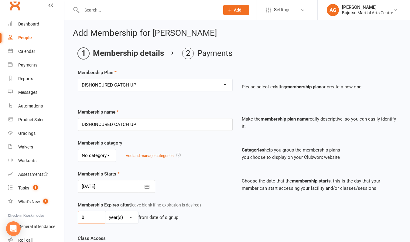
click at [92, 218] on input "0" at bounding box center [91, 217] width 27 height 13
type input "01"
select select "1"
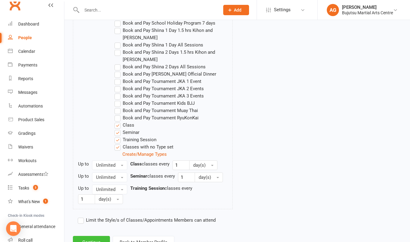
scroll to position [560, 0]
click at [98, 236] on button "Continue" at bounding box center [91, 242] width 37 height 13
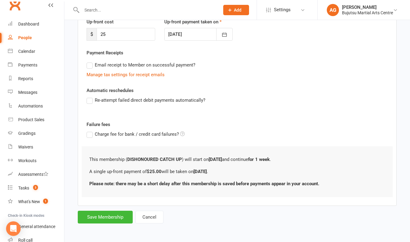
scroll to position [0, 0]
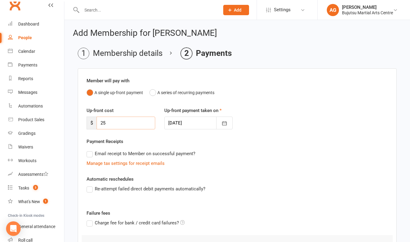
drag, startPoint x: 108, startPoint y: 123, endPoint x: 90, endPoint y: 123, distance: 17.9
click at [90, 123] on div "$ 25" at bounding box center [121, 123] width 69 height 13
type input "143"
click at [178, 123] on div at bounding box center [198, 123] width 69 height 13
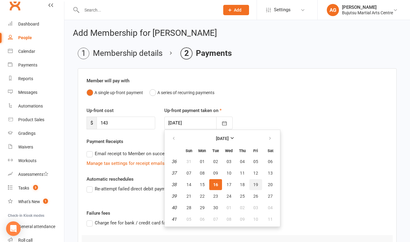
click at [255, 184] on span "19" at bounding box center [255, 184] width 5 height 5
type input "[DATE]"
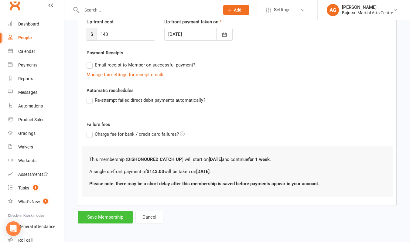
scroll to position [94, 0]
click at [123, 211] on button "Save Membership" at bounding box center [105, 217] width 55 height 13
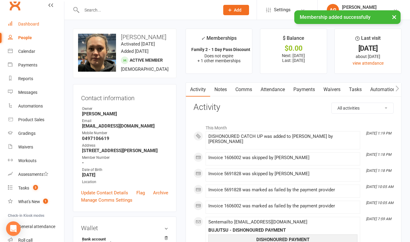
click at [28, 25] on div "Dashboard" at bounding box center [28, 24] width 21 height 5
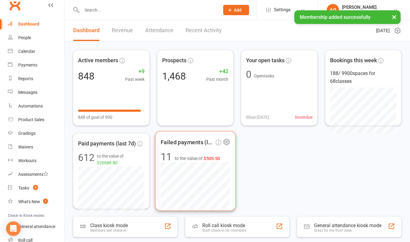
click at [212, 157] on span "$505.50" at bounding box center [211, 158] width 17 height 5
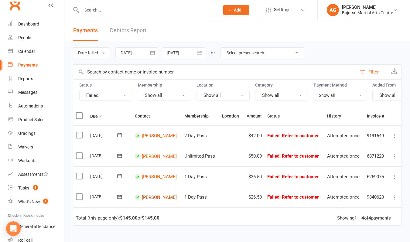
click at [153, 196] on link "[PERSON_NAME]" at bounding box center [159, 196] width 35 height 5
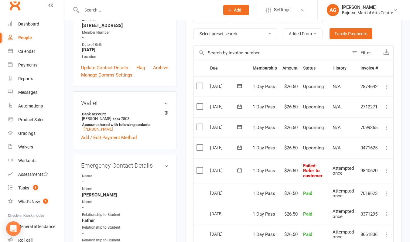
scroll to position [120, 0]
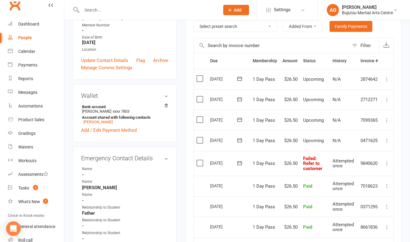
click at [387, 161] on icon at bounding box center [387, 163] width 6 height 6
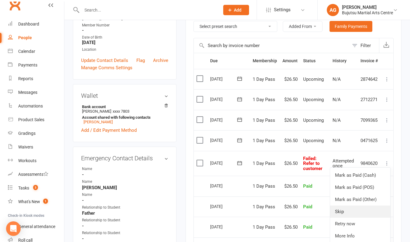
click at [342, 210] on link "Skip" at bounding box center [360, 212] width 60 height 12
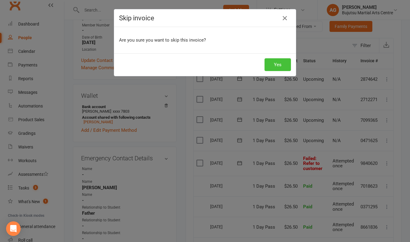
click at [275, 63] on button "Yes" at bounding box center [277, 64] width 26 height 13
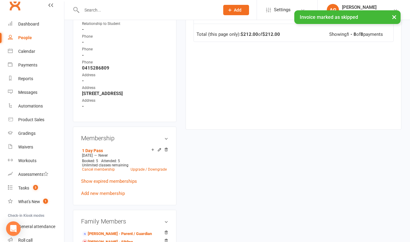
scroll to position [335, 0]
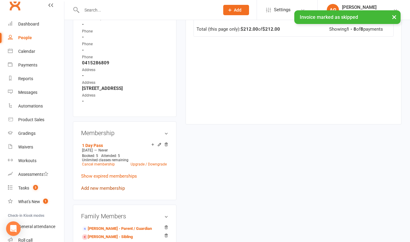
click at [112, 191] on link "Add new membership" at bounding box center [103, 188] width 44 height 5
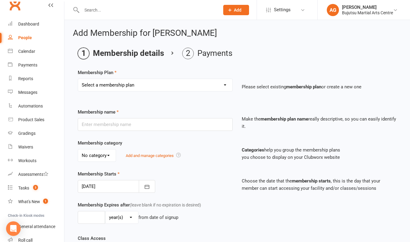
select select "25"
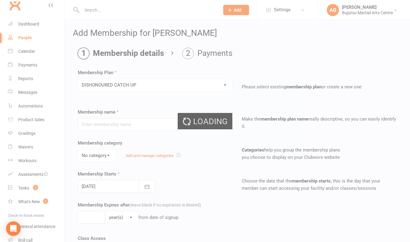
type input "DISHONOURED CATCH UP"
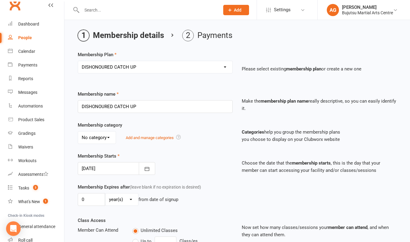
scroll to position [21, 0]
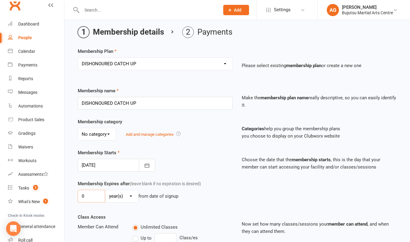
click at [94, 195] on input "0" at bounding box center [91, 196] width 27 height 13
type input "01"
select select "1"
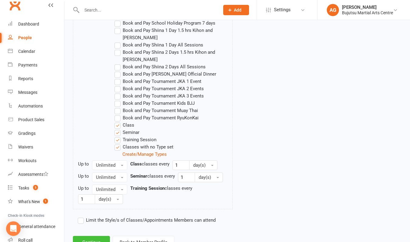
scroll to position [560, 0]
click at [91, 236] on button "Continue" at bounding box center [91, 242] width 37 height 13
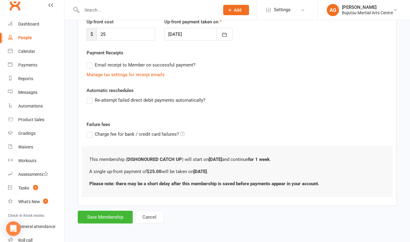
scroll to position [0, 0]
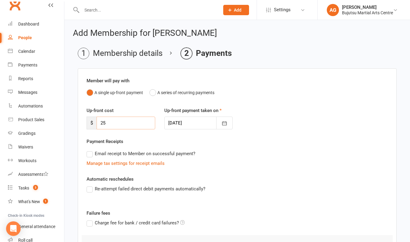
drag, startPoint x: 120, startPoint y: 120, endPoint x: 97, endPoint y: 121, distance: 22.5
click at [97, 121] on input "25" at bounding box center [126, 123] width 59 height 13
type input "51.5"
click at [181, 119] on div at bounding box center [198, 123] width 69 height 13
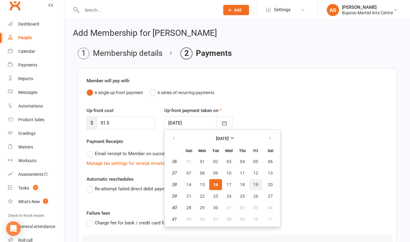
click at [257, 184] on span "19" at bounding box center [255, 184] width 5 height 5
type input "[DATE]"
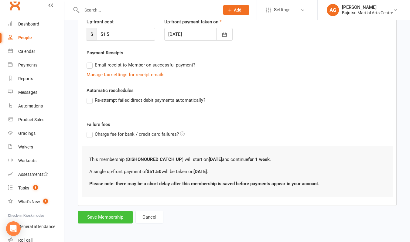
scroll to position [94, 0]
click at [111, 212] on button "Save Membership" at bounding box center [105, 217] width 55 height 13
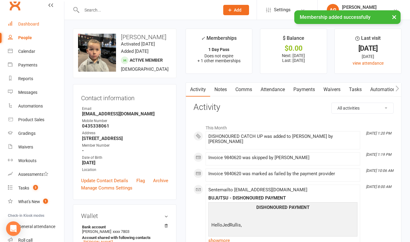
click at [30, 25] on div "Dashboard" at bounding box center [28, 24] width 21 height 5
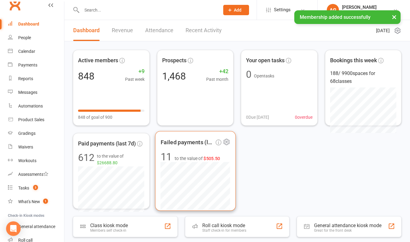
click at [214, 158] on span "$505.50" at bounding box center [211, 158] width 17 height 5
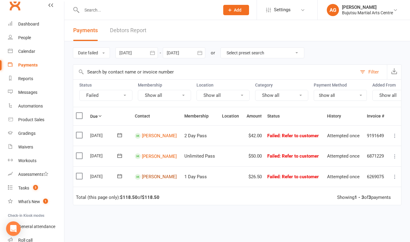
click at [159, 175] on link "[PERSON_NAME]" at bounding box center [159, 176] width 35 height 5
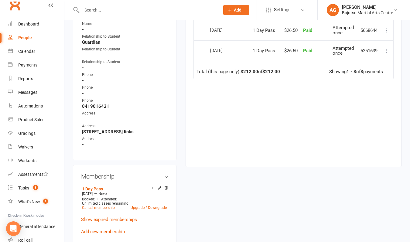
scroll to position [305, 0]
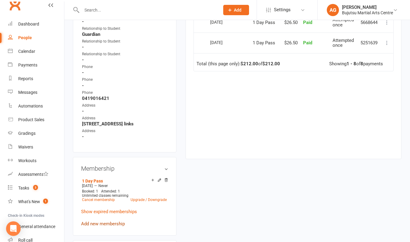
click at [98, 223] on link "Add new membership" at bounding box center [103, 223] width 44 height 5
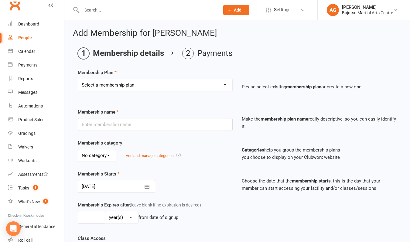
select select "25"
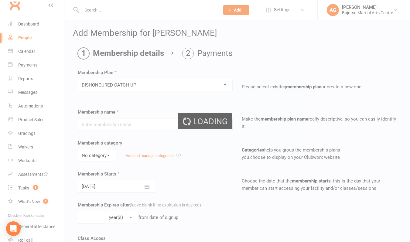
type input "DISHONOURED CATCH UP"
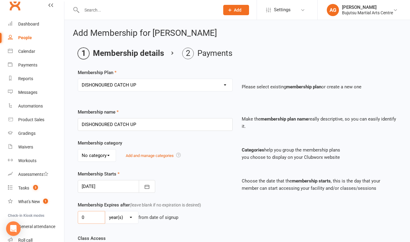
click at [96, 219] on input "0" at bounding box center [91, 217] width 27 height 13
type input "01"
select select "1"
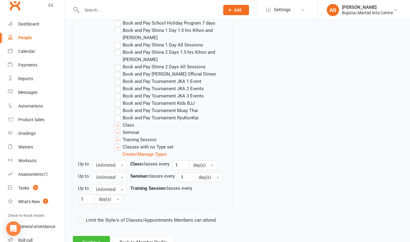
scroll to position [560, 0]
click at [89, 236] on button "Continue" at bounding box center [91, 242] width 37 height 13
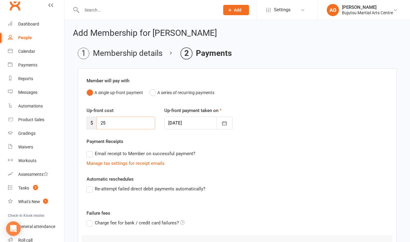
drag, startPoint x: 113, startPoint y: 122, endPoint x: 94, endPoint y: 123, distance: 18.6
click at [94, 123] on div "$ 25" at bounding box center [121, 123] width 69 height 13
type input "51.5"
click at [189, 122] on div at bounding box center [198, 123] width 69 height 13
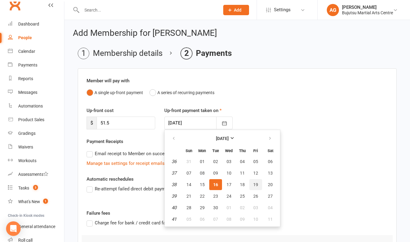
click at [255, 184] on span "19" at bounding box center [255, 184] width 5 height 5
type input "[DATE]"
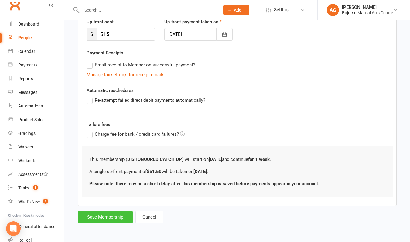
scroll to position [94, 0]
click at [110, 213] on button "Save Membership" at bounding box center [105, 217] width 55 height 13
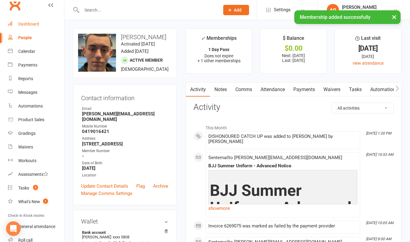
click at [25, 25] on div "Dashboard" at bounding box center [28, 24] width 21 height 5
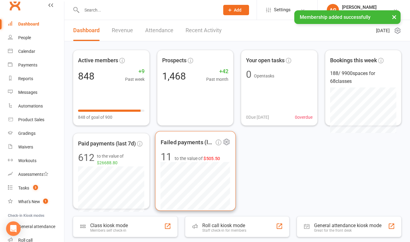
click at [216, 159] on span "$505.50" at bounding box center [211, 158] width 17 height 5
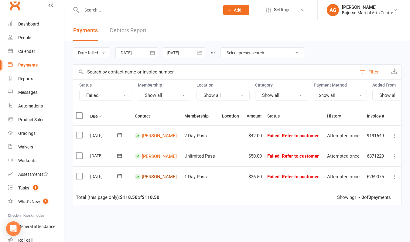
click at [147, 176] on link "[PERSON_NAME]" at bounding box center [159, 176] width 35 height 5
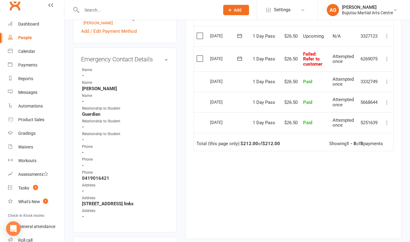
scroll to position [222, 0]
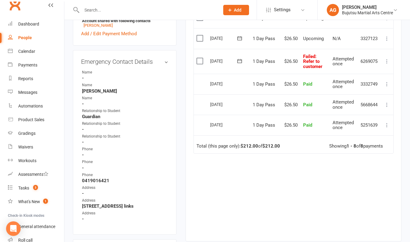
click at [387, 59] on icon at bounding box center [387, 61] width 6 height 6
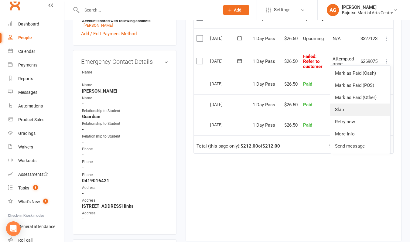
click at [346, 107] on link "Skip" at bounding box center [360, 110] width 60 height 12
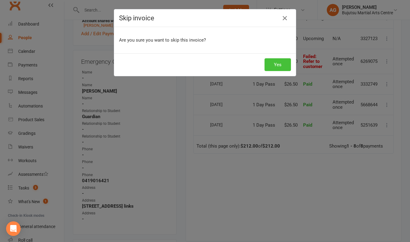
click at [280, 64] on button "Yes" at bounding box center [277, 64] width 26 height 13
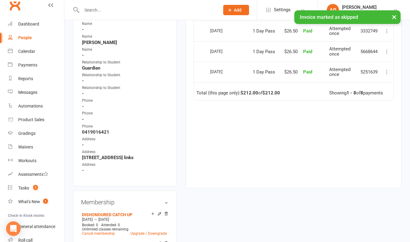
scroll to position [250, 0]
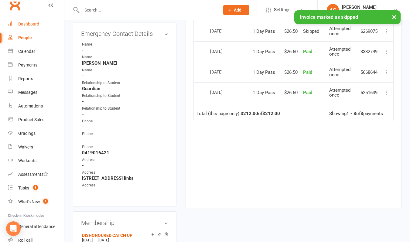
click at [34, 24] on div "Dashboard" at bounding box center [28, 24] width 21 height 5
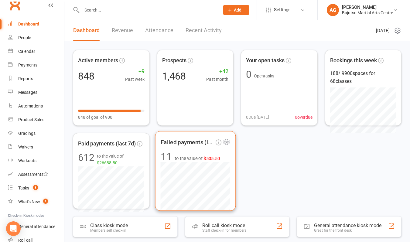
click at [210, 158] on span "$505.50" at bounding box center [211, 158] width 17 height 5
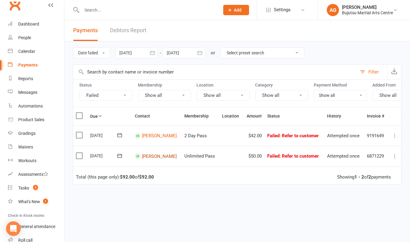
click at [164, 155] on link "[PERSON_NAME]" at bounding box center [159, 155] width 35 height 5
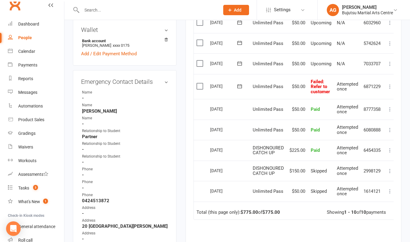
scroll to position [199, 0]
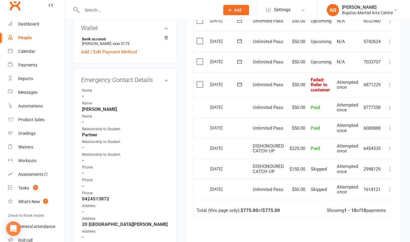
click at [392, 82] on icon at bounding box center [390, 85] width 6 height 6
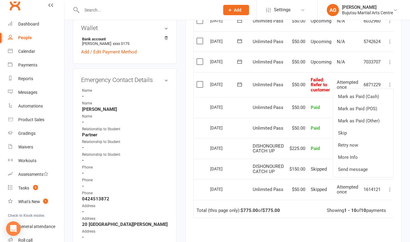
scroll to position [0, 1]
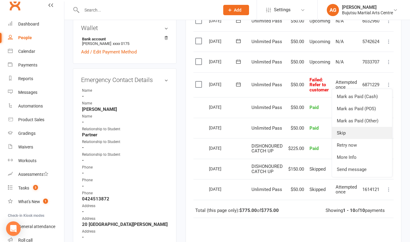
click at [349, 129] on link "Skip" at bounding box center [362, 133] width 60 height 12
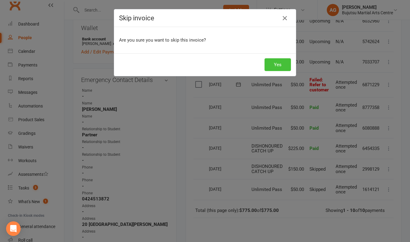
click at [280, 64] on button "Yes" at bounding box center [277, 64] width 26 height 13
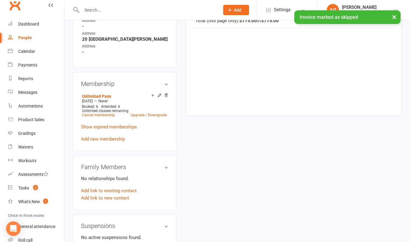
scroll to position [383, 0]
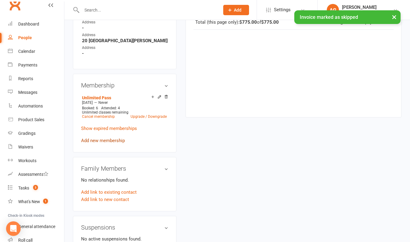
click at [103, 138] on link "Add new membership" at bounding box center [103, 140] width 44 height 5
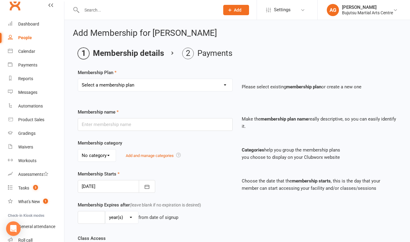
select select "25"
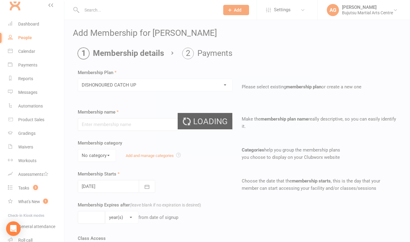
type input "DISHONOURED CATCH UP"
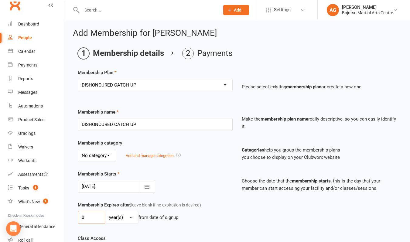
click at [94, 217] on input "0" at bounding box center [91, 217] width 27 height 13
type input "01"
select select "1"
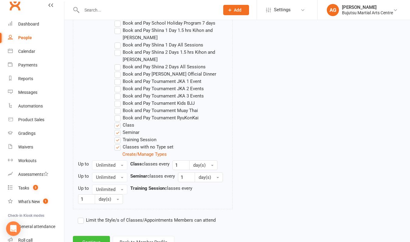
scroll to position [560, 0]
click at [96, 236] on button "Continue" at bounding box center [91, 242] width 37 height 13
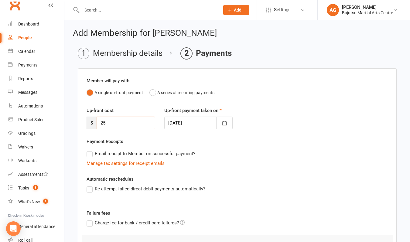
click at [103, 122] on input "25" at bounding box center [126, 123] width 59 height 13
type input "75"
click at [184, 121] on div at bounding box center [198, 123] width 69 height 13
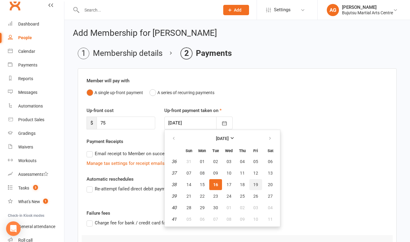
click at [252, 184] on button "19" at bounding box center [255, 184] width 13 height 11
type input "[DATE]"
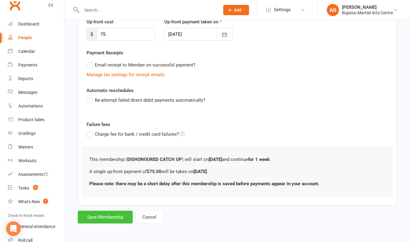
scroll to position [94, 0]
click at [109, 211] on button "Save Membership" at bounding box center [105, 217] width 55 height 13
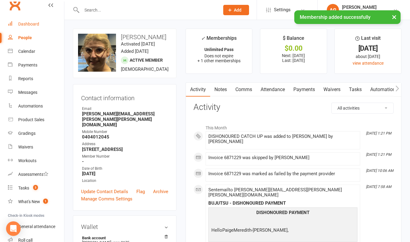
click at [31, 24] on div "Dashboard" at bounding box center [28, 24] width 21 height 5
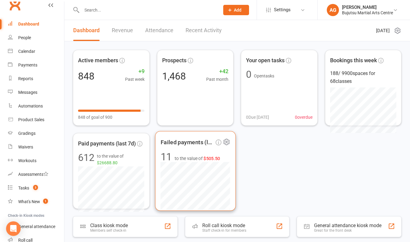
click at [206, 159] on span "$505.50" at bounding box center [211, 158] width 17 height 5
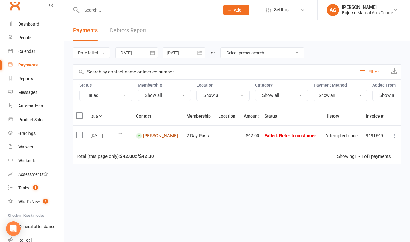
click at [163, 135] on link "[PERSON_NAME]" at bounding box center [160, 135] width 35 height 5
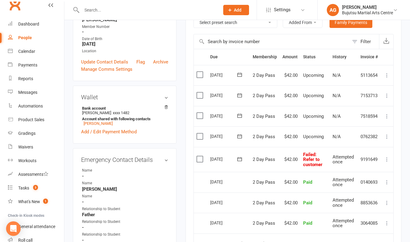
scroll to position [153, 0]
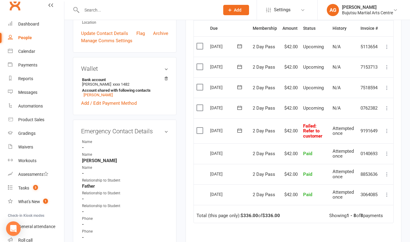
click at [388, 130] on icon at bounding box center [387, 131] width 6 height 6
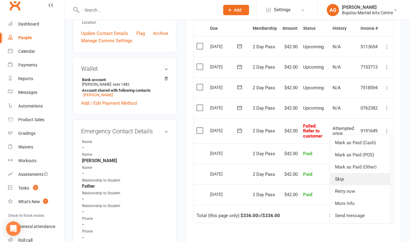
click at [350, 175] on link "Skip" at bounding box center [360, 179] width 60 height 12
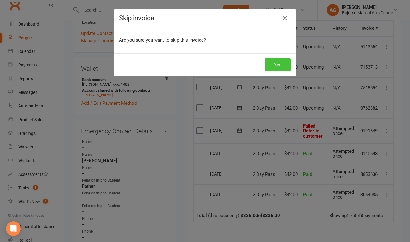
click at [278, 65] on button "Yes" at bounding box center [277, 64] width 26 height 13
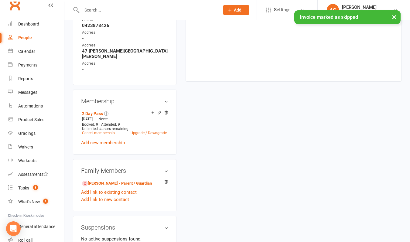
scroll to position [383, 0]
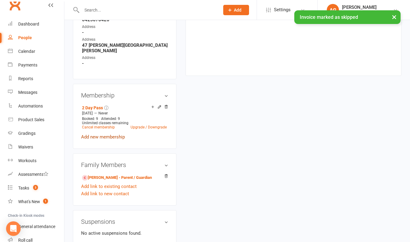
click at [98, 134] on link "Add new membership" at bounding box center [103, 136] width 44 height 5
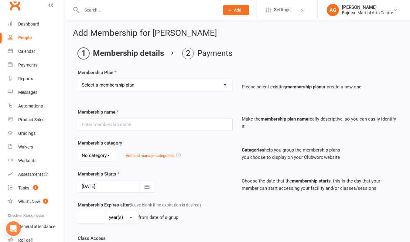
select select "25"
type input "DISHONOURED CATCH UP"
click at [94, 216] on input "0" at bounding box center [91, 217] width 27 height 13
type input "01"
select select "1"
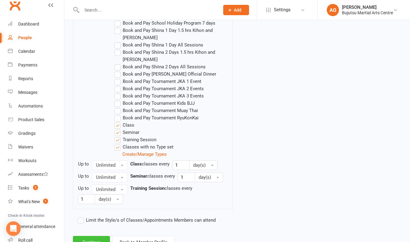
scroll to position [560, 0]
click at [89, 236] on button "Continue" at bounding box center [91, 242] width 37 height 13
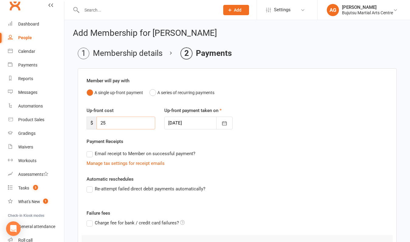
click at [117, 122] on input "25" at bounding box center [126, 123] width 59 height 13
type input "67"
click at [173, 124] on div at bounding box center [198, 123] width 69 height 13
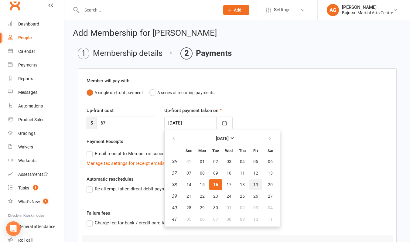
click at [256, 184] on span "19" at bounding box center [255, 184] width 5 height 5
type input "[DATE]"
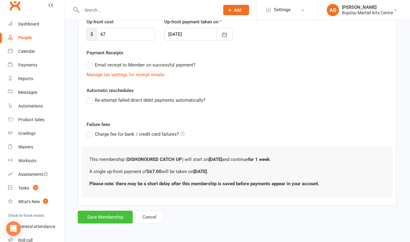
scroll to position [94, 0]
click at [110, 213] on button "Save Membership" at bounding box center [105, 217] width 55 height 13
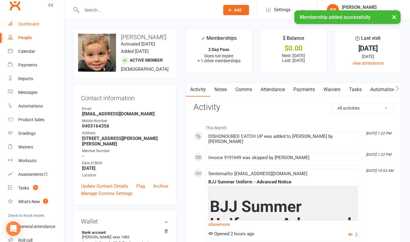
click at [31, 26] on div "Dashboard" at bounding box center [28, 24] width 21 height 5
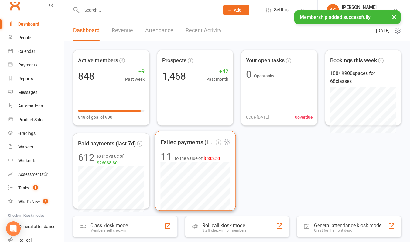
click at [209, 160] on span "$505.50" at bounding box center [211, 158] width 17 height 5
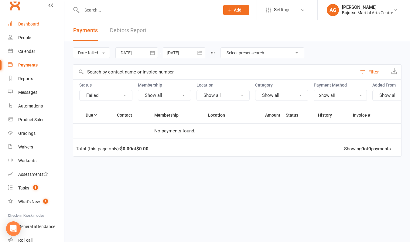
click at [25, 22] on div "Dashboard" at bounding box center [28, 24] width 21 height 5
